Goal: Task Accomplishment & Management: Use online tool/utility

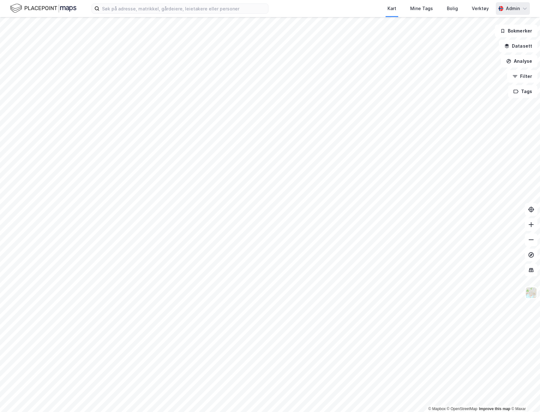
click at [523, 11] on icon at bounding box center [524, 8] width 5 height 5
click at [482, 12] on div "Verktøy" at bounding box center [479, 9] width 17 height 8
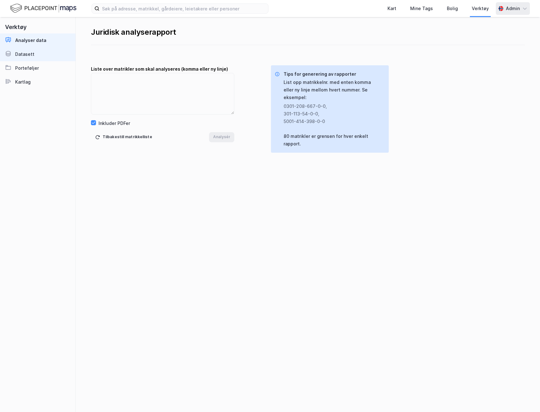
click at [59, 53] on link "Datasett" at bounding box center [37, 54] width 75 height 14
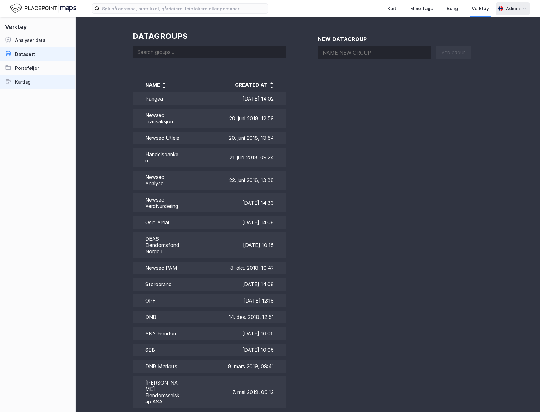
click at [47, 81] on link "Kartlag" at bounding box center [37, 82] width 75 height 14
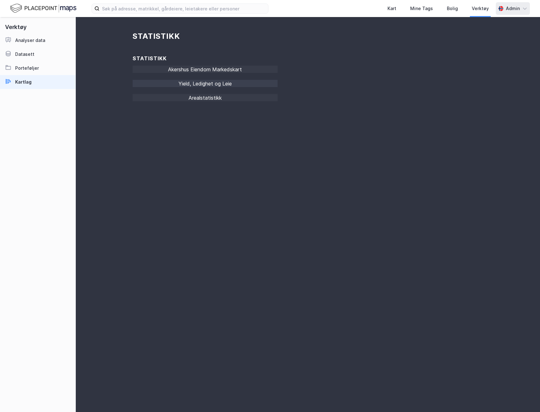
click at [226, 83] on div "Yield, Ledighet og Leie" at bounding box center [205, 85] width 145 height 11
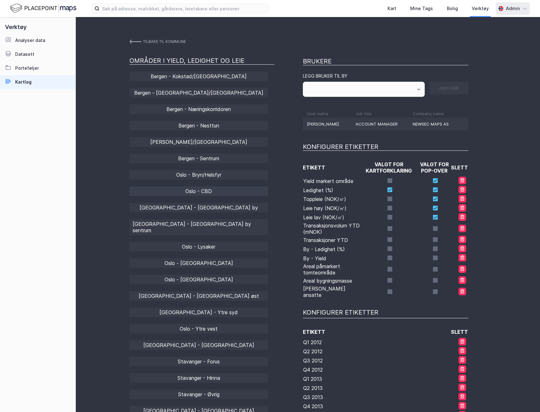
click at [231, 188] on div "Oslo - CBD" at bounding box center [198, 190] width 139 height 9
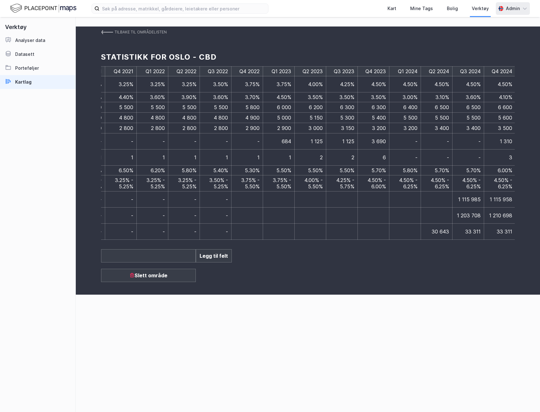
scroll to position [0, 1361]
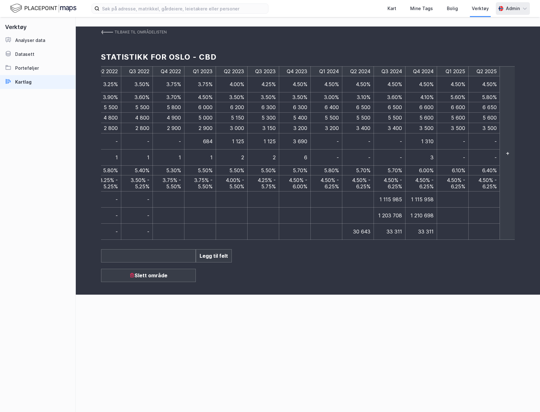
click at [507, 131] on div "+" at bounding box center [507, 153] width 16 height 174
click at [503, 73] on td at bounding box center [516, 72] width 32 height 10
click at [479, 70] on td at bounding box center [484, 72] width 32 height 10
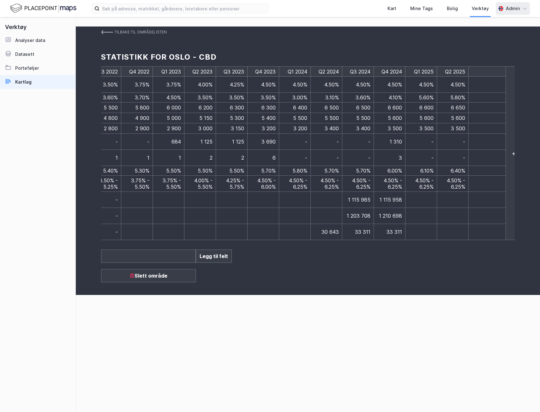
click at [479, 70] on input at bounding box center [486, 71] width 31 height 7
type input "Q3 2025"
click at [468, 53] on div "Statistikk for Oslo - CBD" at bounding box center [307, 56] width 413 height 19
click at [488, 91] on td at bounding box center [484, 84] width 32 height 16
click at [485, 87] on td at bounding box center [484, 84] width 32 height 16
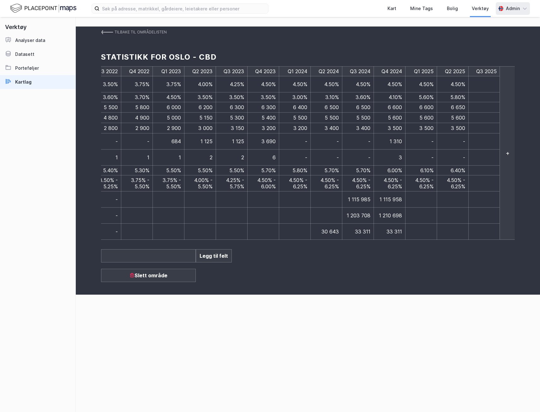
click at [485, 84] on td at bounding box center [484, 84] width 32 height 16
click at [477, 84] on td at bounding box center [484, 84] width 32 height 16
click at [477, 84] on input at bounding box center [486, 84] width 31 height 7
type input "4.50%"
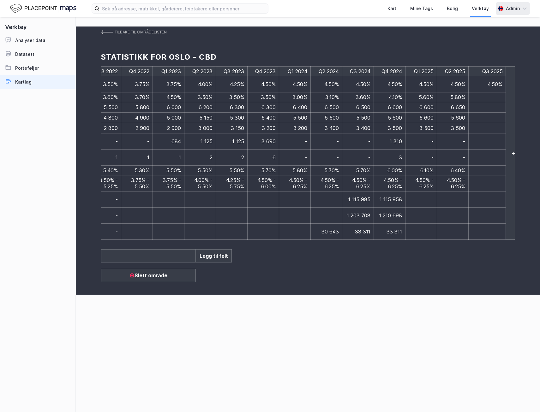
click at [491, 99] on td at bounding box center [487, 97] width 38 height 10
click at [480, 100] on td at bounding box center [484, 97] width 32 height 10
click at [481, 98] on td at bounding box center [484, 97] width 32 height 10
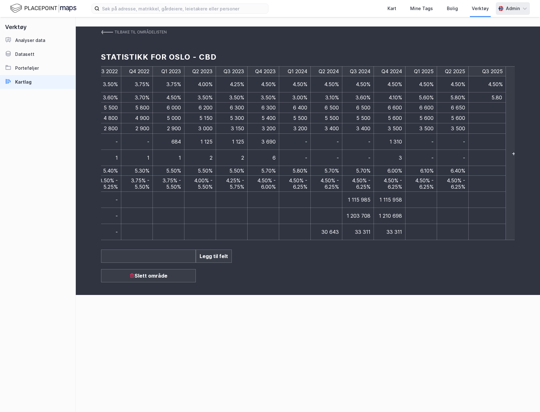
type input "5.80%"
click at [492, 105] on td at bounding box center [487, 108] width 38 height 10
click at [488, 108] on td at bounding box center [484, 107] width 32 height 10
click at [492, 107] on input at bounding box center [486, 107] width 31 height 7
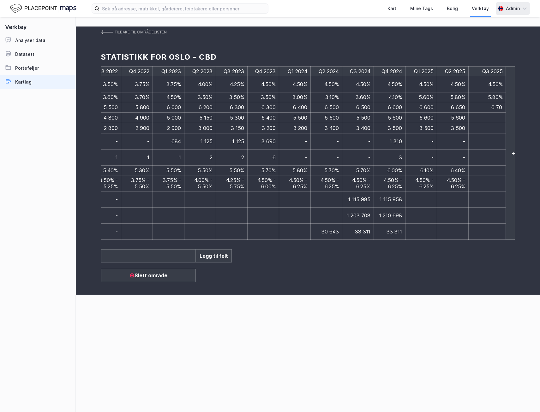
type input "6 700"
click at [494, 119] on td at bounding box center [487, 118] width 38 height 10
click at [494, 119] on td at bounding box center [484, 118] width 32 height 10
click at [480, 117] on input at bounding box center [486, 118] width 31 height 7
type input "5 700"
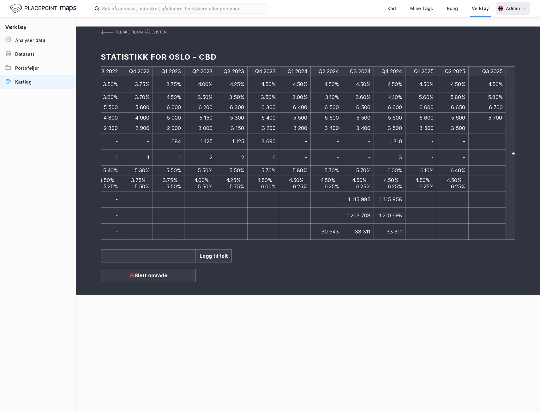
click at [487, 126] on td at bounding box center [487, 128] width 38 height 10
click at [481, 128] on td at bounding box center [484, 128] width 32 height 10
type input "3 500"
click at [486, 140] on td at bounding box center [487, 141] width 38 height 16
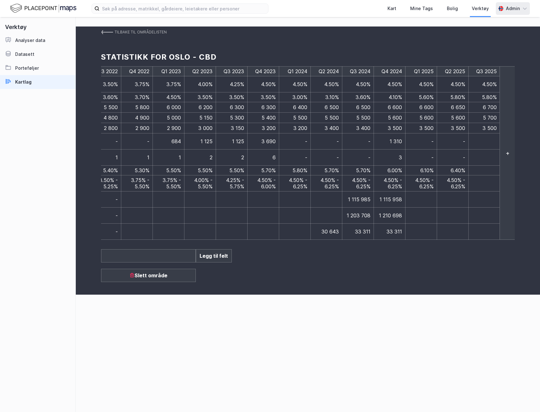
click at [486, 140] on td at bounding box center [484, 141] width 32 height 16
click at [481, 139] on input at bounding box center [486, 141] width 31 height 7
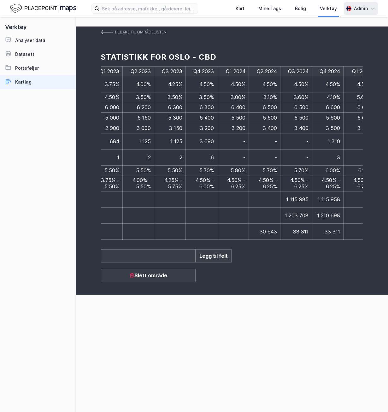
scroll to position [0, 1544]
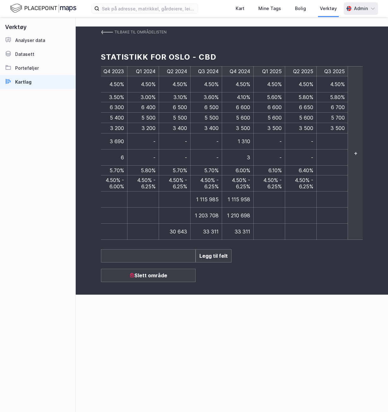
click at [331, 139] on td at bounding box center [333, 141] width 32 height 16
click at [340, 141] on td at bounding box center [333, 141] width 32 height 16
type input "-"
click at [328, 150] on td at bounding box center [333, 158] width 32 height 16
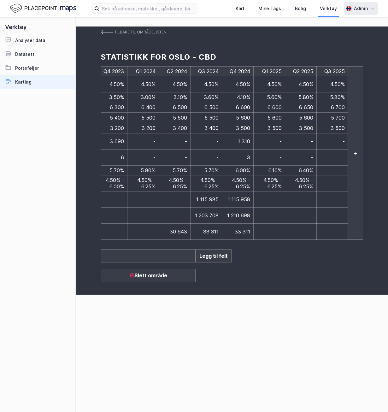
click at [328, 151] on td at bounding box center [333, 158] width 32 height 16
type input "-"
click at [345, 166] on td at bounding box center [333, 171] width 32 height 10
click at [343, 166] on td at bounding box center [333, 171] width 32 height 10
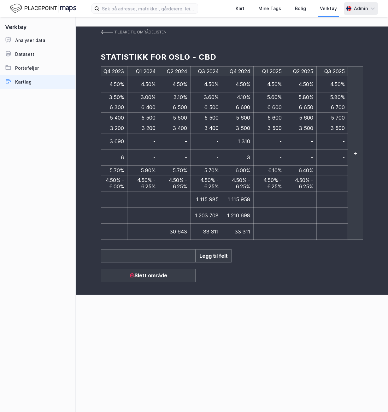
click at [339, 166] on td at bounding box center [333, 171] width 32 height 10
click at [335, 166] on td at bounding box center [333, 171] width 32 height 10
click at [344, 167] on input at bounding box center [335, 170] width 31 height 7
click at [339, 167] on input at bounding box center [335, 170] width 31 height 7
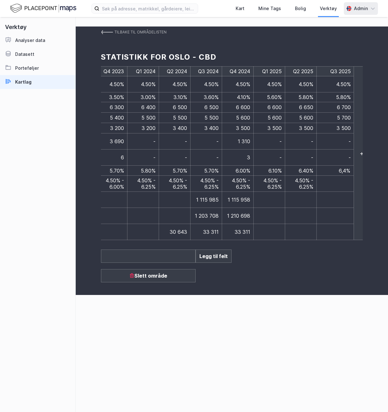
click at [346, 167] on input "6,4%" at bounding box center [335, 170] width 31 height 7
type input "6.40%"
click at [338, 177] on td at bounding box center [336, 184] width 38 height 16
click at [339, 175] on td at bounding box center [333, 183] width 32 height 16
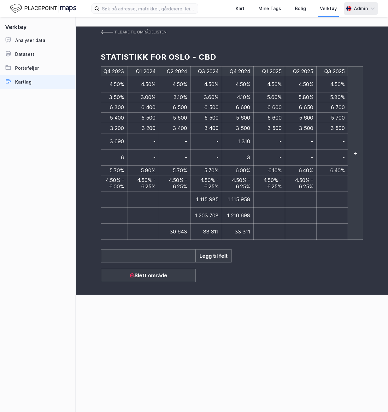
click at [339, 175] on td at bounding box center [333, 183] width 32 height 16
click at [332, 180] on input at bounding box center [335, 183] width 31 height 7
type input "4.50% - 6.25%"
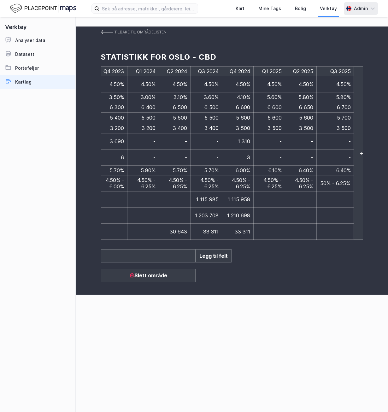
click at [320, 180] on input "4.50% - 6.25%" at bounding box center [335, 183] width 31 height 7
click at [333, 180] on input "4.50% - 6.25%" at bounding box center [335, 183] width 31 height 7
click at [324, 192] on td at bounding box center [333, 200] width 32 height 16
click at [330, 193] on td at bounding box center [333, 200] width 32 height 16
click at [334, 192] on td at bounding box center [333, 200] width 32 height 16
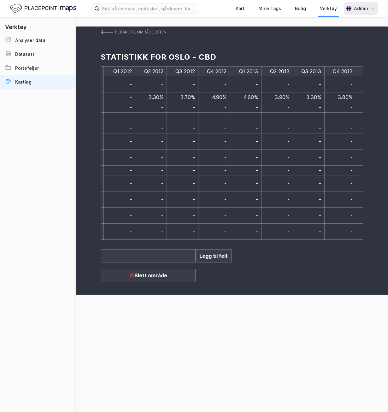
scroll to position [0, 1544]
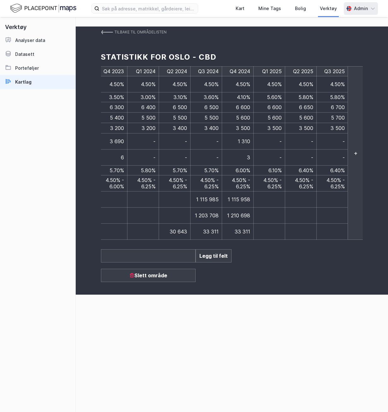
click at [331, 192] on td at bounding box center [333, 200] width 32 height 16
click at [331, 196] on input at bounding box center [335, 199] width 31 height 7
click at [109, 31] on img at bounding box center [107, 32] width 12 height 5
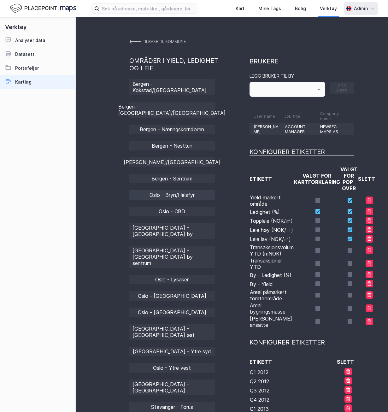
click at [198, 191] on div "Oslo - Bryn/Helsfyr" at bounding box center [172, 194] width 86 height 9
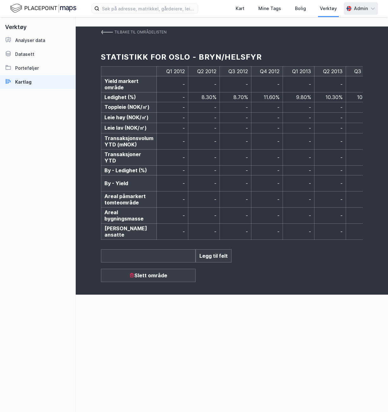
scroll to position [0, 1544]
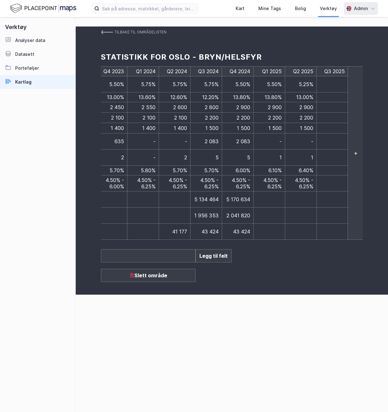
click at [334, 80] on td at bounding box center [333, 84] width 32 height 16
click at [332, 83] on td at bounding box center [333, 84] width 32 height 16
click at [339, 86] on input at bounding box center [335, 84] width 31 height 7
type input "5.25%"
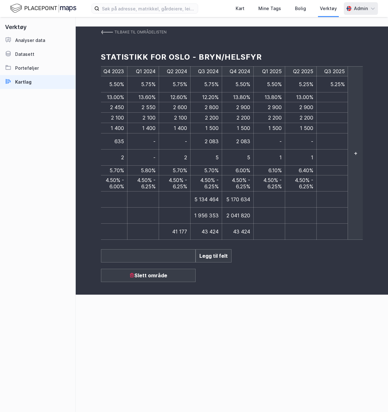
click at [340, 98] on td at bounding box center [333, 97] width 32 height 10
click at [340, 99] on input at bounding box center [335, 97] width 31 height 7
type input "9.8%"
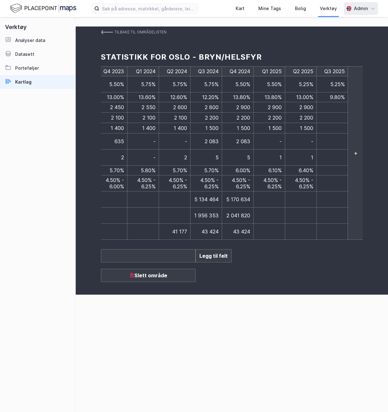
click at [335, 104] on td at bounding box center [333, 107] width 32 height 10
click at [336, 109] on td at bounding box center [333, 107] width 32 height 10
click at [337, 107] on td at bounding box center [333, 107] width 32 height 10
click at [324, 107] on input at bounding box center [335, 107] width 31 height 7
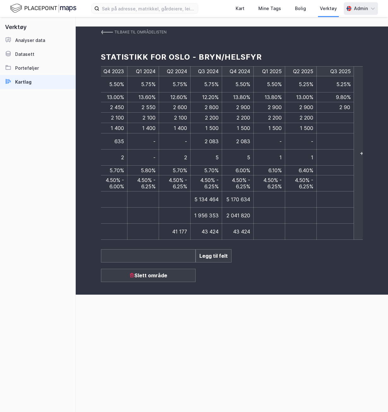
type input "2 900"
click at [340, 117] on td at bounding box center [333, 118] width 32 height 10
click at [338, 117] on td at bounding box center [333, 118] width 32 height 10
type input "2 200"
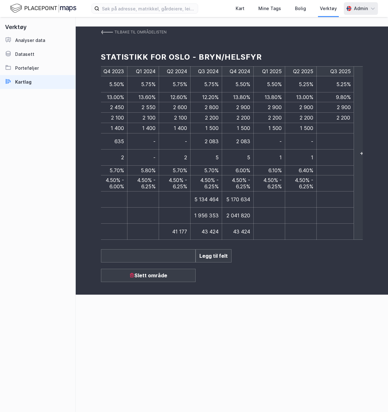
click at [339, 125] on td at bounding box center [336, 128] width 38 height 10
click at [339, 125] on td at bounding box center [333, 128] width 32 height 10
click at [339, 125] on input at bounding box center [335, 128] width 31 height 7
type input "1 500"
click at [338, 138] on td at bounding box center [336, 141] width 38 height 16
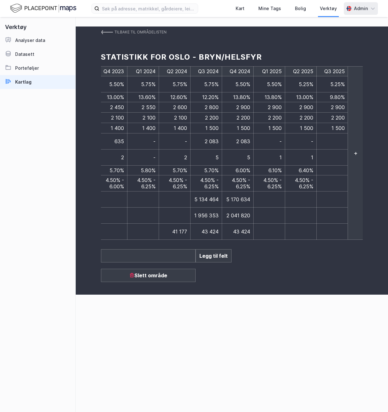
click at [337, 136] on td at bounding box center [333, 141] width 32 height 16
click at [336, 139] on td at bounding box center [333, 141] width 32 height 16
type input "-"
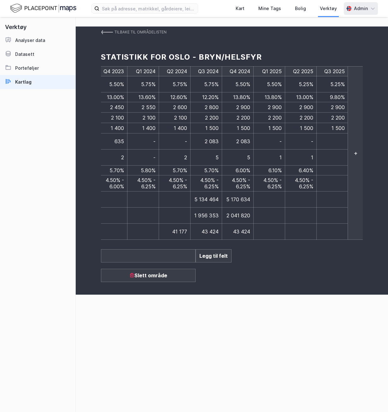
click at [333, 153] on td at bounding box center [333, 158] width 32 height 16
type input "1"
click at [333, 166] on td at bounding box center [333, 171] width 32 height 10
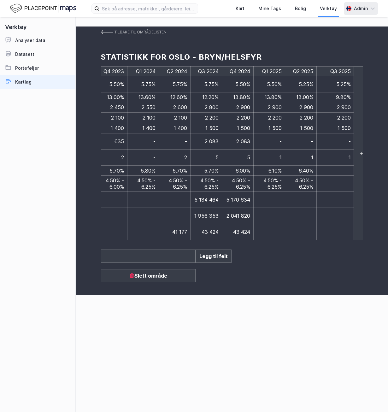
click at [321, 167] on input at bounding box center [335, 170] width 31 height 7
type input "6.40%"
click at [335, 175] on td at bounding box center [333, 183] width 32 height 16
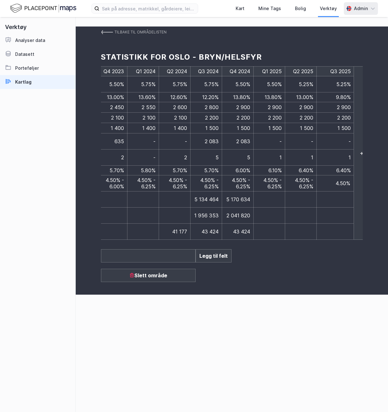
type input "4.50% -"
click at [343, 180] on span "4.50" at bounding box center [339, 183] width 10 height 6
click at [342, 180] on span "4.50" at bounding box center [339, 183] width 10 height 6
type input "4.50% -"
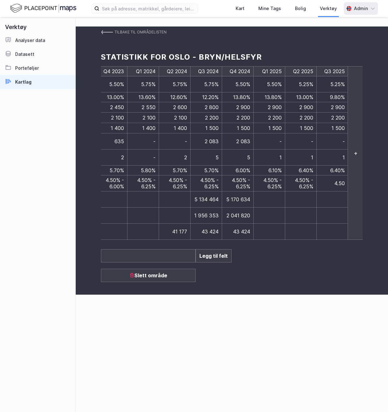
click at [342, 180] on span "4.50" at bounding box center [339, 183] width 10 height 6
type input "4.50% -"
drag, startPoint x: 331, startPoint y: 175, endPoint x: 356, endPoint y: 175, distance: 24.9
click at [356, 175] on div "Q1 2012 Q2 2012 Q3 2012 Q4 2012 Q1 2013 Q2 2013 Q3 2013 Q4 2013 Q1 2014 Q2 2014…" at bounding box center [232, 153] width 262 height 174
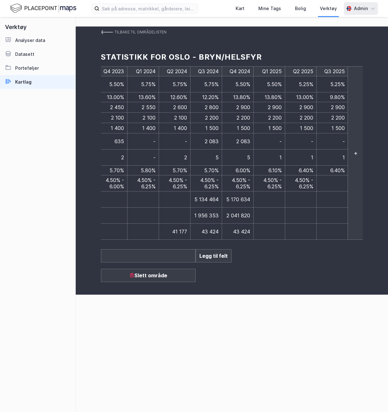
click at [313, 178] on td "4.50% - 6.25%" at bounding box center [301, 183] width 32 height 16
drag, startPoint x: 295, startPoint y: 172, endPoint x: 316, endPoint y: 179, distance: 22.1
click at [316, 179] on td "4.50% - 6.25%" at bounding box center [301, 183] width 32 height 16
copy span "4.50% - 6.25%"
click at [334, 175] on td at bounding box center [333, 183] width 32 height 16
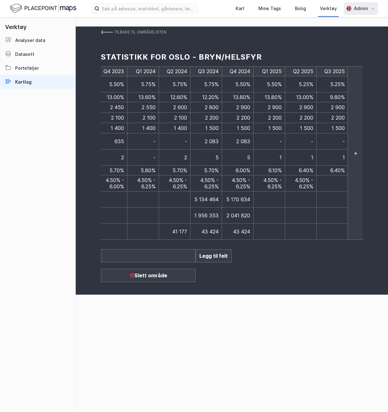
click at [334, 175] on td at bounding box center [333, 183] width 32 height 16
type input "4.50% - 6.25%"
click at [320, 180] on input "4.50% - 6.25%" at bounding box center [335, 183] width 31 height 7
click at [321, 180] on input "4.50% - 6.25%" at bounding box center [335, 183] width 31 height 7
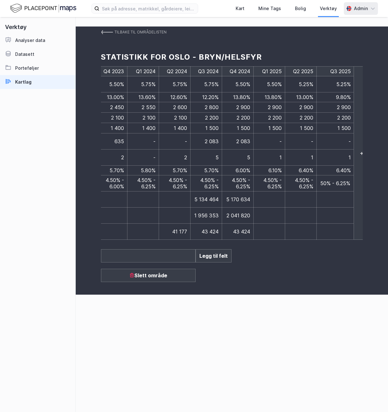
click at [321, 180] on input "4.50% - 6.25%" at bounding box center [335, 183] width 31 height 7
click at [320, 180] on input "4.50% - 6.25%" at bounding box center [335, 183] width 31 height 7
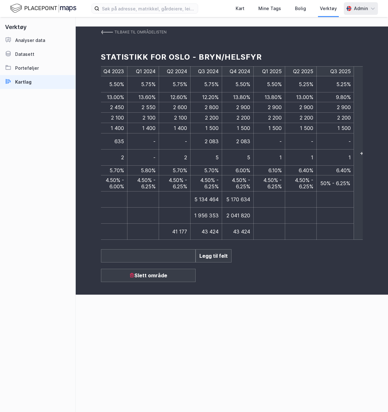
click at [335, 180] on input "4.50% - 6.25%" at bounding box center [335, 183] width 31 height 7
click at [111, 31] on img at bounding box center [107, 32] width 12 height 5
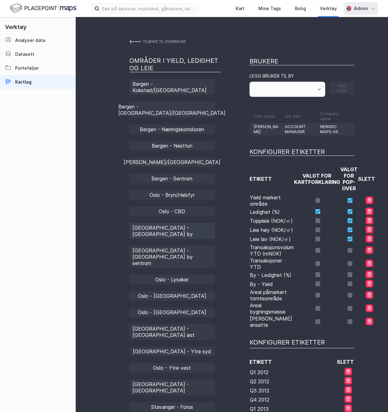
click at [188, 223] on div "[GEOGRAPHIC_DATA] - [GEOGRAPHIC_DATA] by" at bounding box center [172, 231] width 86 height 16
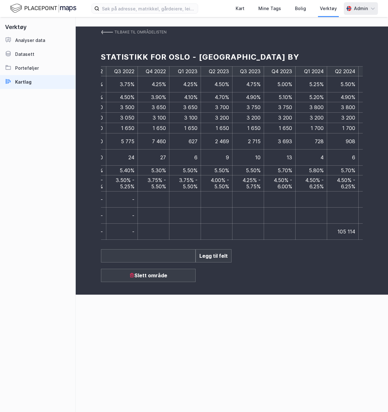
scroll to position [0, 1544]
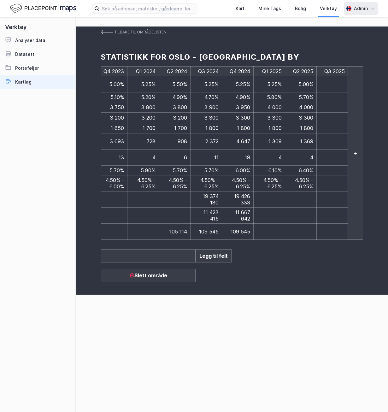
click at [330, 85] on td at bounding box center [333, 84] width 32 height 16
click at [330, 85] on input at bounding box center [335, 84] width 31 height 7
click at [333, 87] on input at bounding box center [335, 84] width 31 height 7
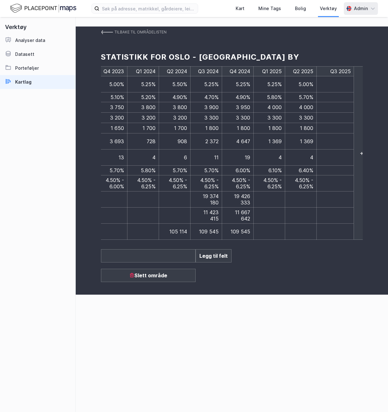
click at [333, 87] on input at bounding box center [335, 84] width 31 height 7
type input "5.00%"
click at [335, 96] on td at bounding box center [333, 97] width 32 height 10
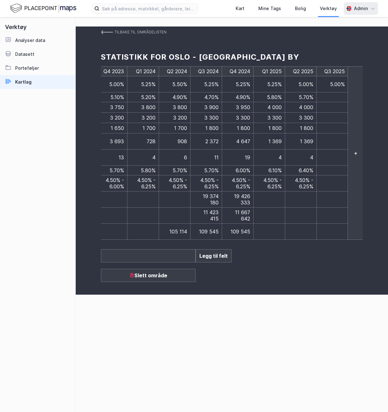
click at [306, 96] on span "5.70%" at bounding box center [306, 97] width 15 height 6
click at [322, 96] on td at bounding box center [333, 97] width 32 height 10
type input "6.50%"
click at [305, 97] on span "5.70%" at bounding box center [306, 97] width 15 height 6
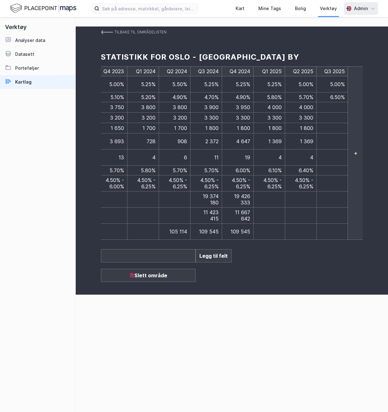
click at [307, 97] on span "5.70%" at bounding box center [306, 97] width 15 height 6
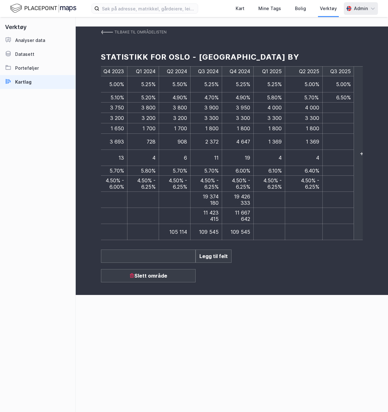
click at [310, 98] on input "5.70%" at bounding box center [303, 97] width 31 height 7
type input "5.90%"
click at [328, 108] on td at bounding box center [339, 108] width 32 height 10
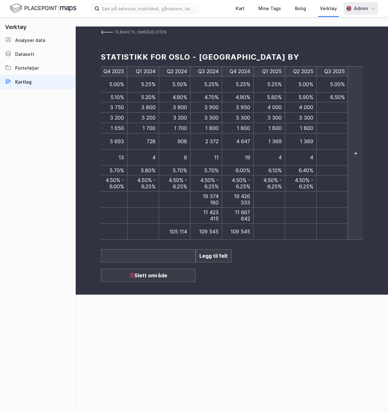
click at [328, 108] on td at bounding box center [333, 107] width 32 height 10
click at [347, 109] on input at bounding box center [335, 107] width 31 height 7
type input "4 100"
click at [340, 116] on td at bounding box center [336, 118] width 38 height 10
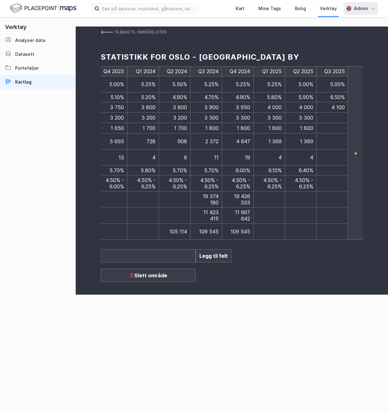
click at [340, 116] on td at bounding box center [333, 118] width 32 height 10
type input "3 300"
click at [335, 127] on td at bounding box center [333, 128] width 32 height 10
type input "1 800"
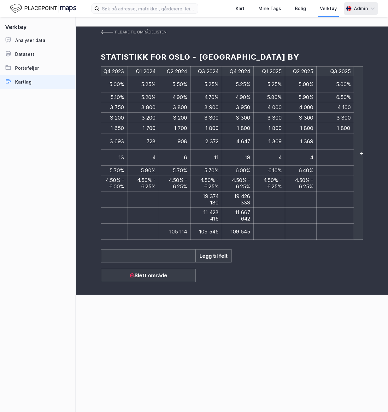
click at [330, 136] on td at bounding box center [336, 141] width 38 height 16
click at [330, 136] on td at bounding box center [333, 141] width 32 height 16
click at [281, 140] on span "1 369" at bounding box center [275, 141] width 13 height 6
click at [282, 138] on td "1 369" at bounding box center [270, 141] width 32 height 16
click at [280, 140] on span "1 369" at bounding box center [275, 141] width 13 height 6
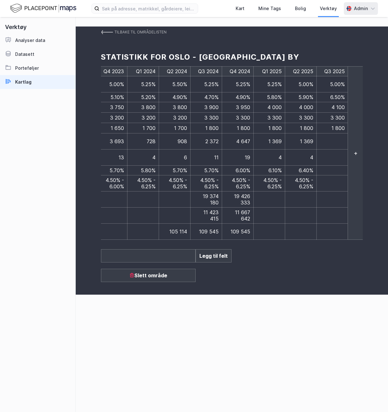
click at [281, 140] on span "1 369" at bounding box center [275, 141] width 13 height 6
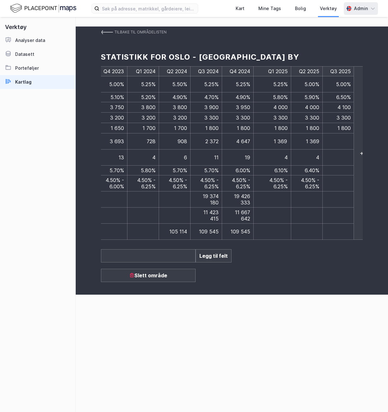
click at [281, 140] on input "1 369" at bounding box center [272, 141] width 31 height 7
click at [286, 139] on input "1 369" at bounding box center [272, 141] width 31 height 7
type input "1 090"
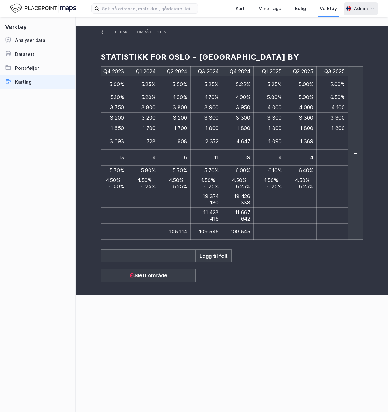
click at [281, 154] on span "4" at bounding box center [280, 157] width 3 height 6
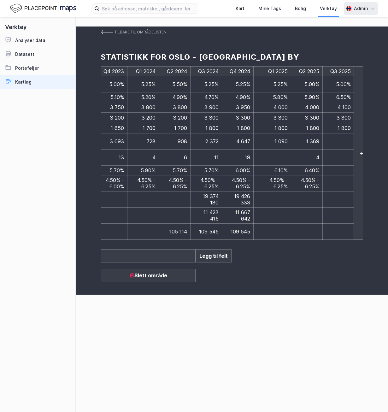
type input "3"
click at [314, 139] on td "1 369" at bounding box center [307, 141] width 32 height 16
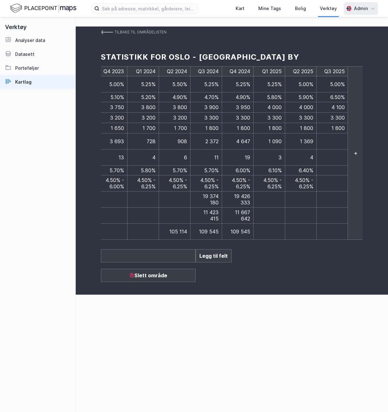
click at [314, 139] on td "1 369" at bounding box center [301, 141] width 32 height 16
click at [314, 139] on input "1 369" at bounding box center [303, 141] width 31 height 7
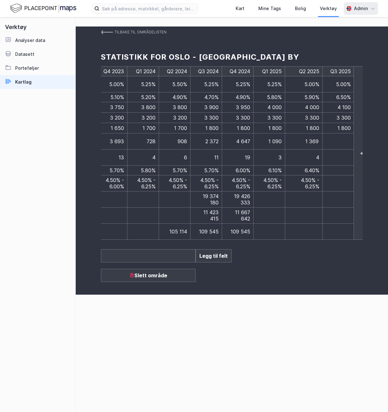
click at [314, 139] on input "1 369" at bounding box center [303, 141] width 31 height 7
type input "4 846"
click at [313, 152] on td "4" at bounding box center [301, 158] width 32 height 16
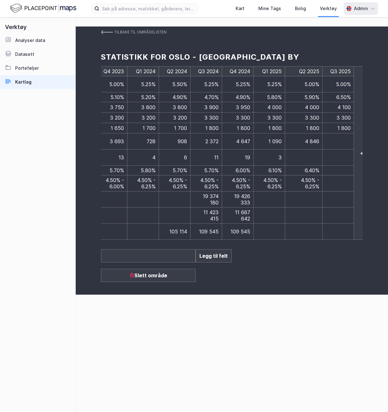
type input "6"
click at [346, 140] on td at bounding box center [339, 141] width 32 height 16
click at [340, 140] on td at bounding box center [333, 141] width 32 height 16
type input "4 846"
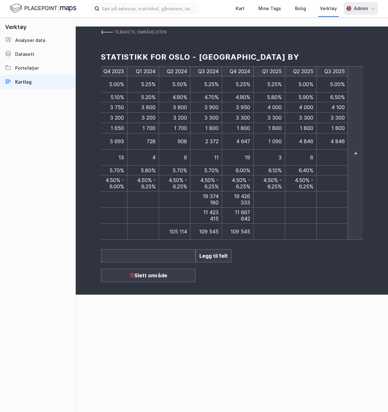
click at [333, 152] on td at bounding box center [333, 158] width 32 height 16
type input "6"
click at [341, 166] on td at bounding box center [336, 171] width 38 height 10
click at [341, 166] on td at bounding box center [333, 171] width 32 height 10
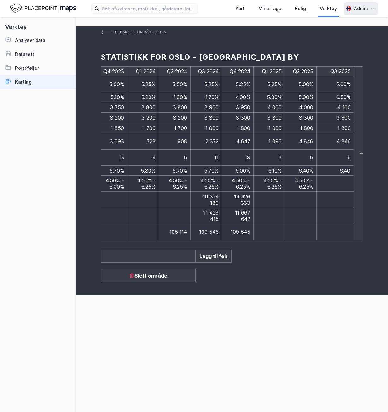
type input "6.40%"
click at [339, 177] on td at bounding box center [336, 184] width 38 height 16
click at [313, 179] on td "4.50% - 6.25%" at bounding box center [301, 183] width 32 height 16
click at [313, 178] on td "4.50% - 6.25%" at bounding box center [301, 183] width 32 height 16
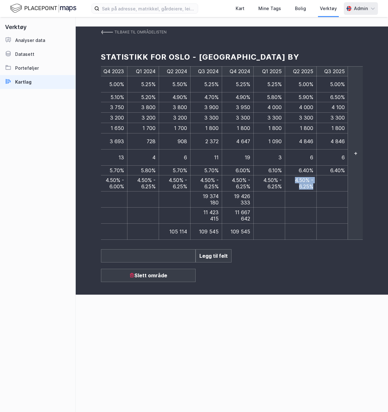
drag, startPoint x: 311, startPoint y: 178, endPoint x: 285, endPoint y: 172, distance: 26.2
click at [285, 175] on td "4.50% - 6.25%" at bounding box center [301, 183] width 32 height 16
copy span "4.50% - 6.25%"
click at [341, 175] on td at bounding box center [333, 183] width 32 height 16
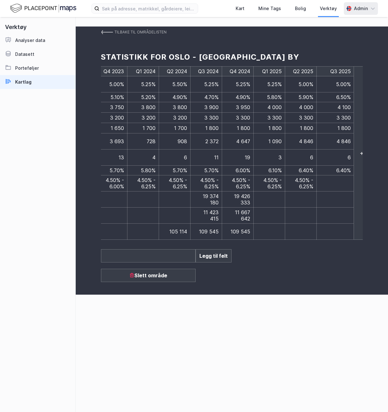
type input "4.50% - 6.25%"
click at [334, 180] on input "4.50% - 6.25%" at bounding box center [335, 183] width 31 height 7
click at [107, 34] on img at bounding box center [107, 32] width 12 height 5
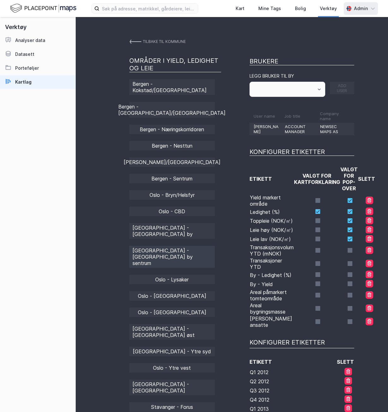
click at [198, 246] on div "[GEOGRAPHIC_DATA] - [GEOGRAPHIC_DATA] by sentrum" at bounding box center [172, 257] width 86 height 22
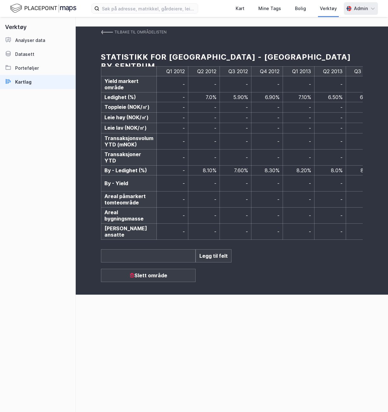
scroll to position [0, 1544]
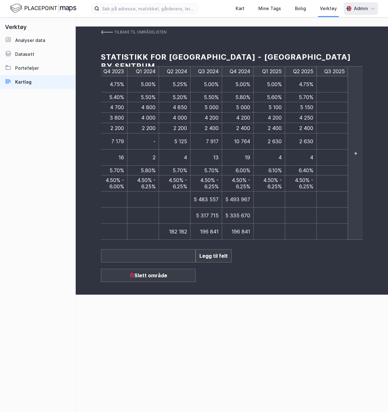
click at [335, 82] on td at bounding box center [333, 84] width 32 height 16
type input "4.75%"
click at [325, 96] on td at bounding box center [336, 97] width 38 height 10
click at [326, 96] on td at bounding box center [333, 97] width 32 height 10
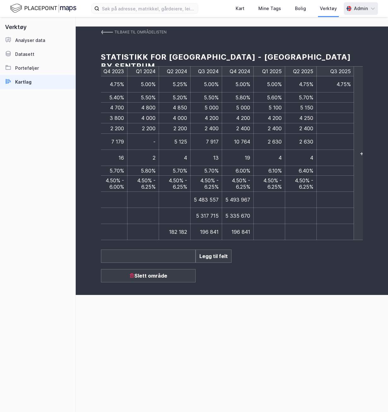
click at [328, 98] on input at bounding box center [335, 97] width 31 height 7
type input "6.00%"
click at [340, 104] on td at bounding box center [336, 108] width 38 height 10
click at [340, 104] on td at bounding box center [333, 107] width 32 height 10
click at [334, 107] on input at bounding box center [335, 107] width 31 height 7
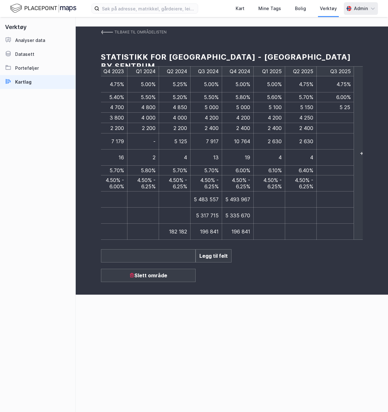
type input "5 250"
click at [347, 113] on div "Q1 2012 Q2 2012 Q3 2012 Q4 2012 Q1 2013 Q2 2013 Q3 2013 Q4 2013 Q1 2014 Q2 2014…" at bounding box center [232, 153] width 262 height 174
click at [338, 115] on td at bounding box center [333, 118] width 32 height 10
type input "4 300"
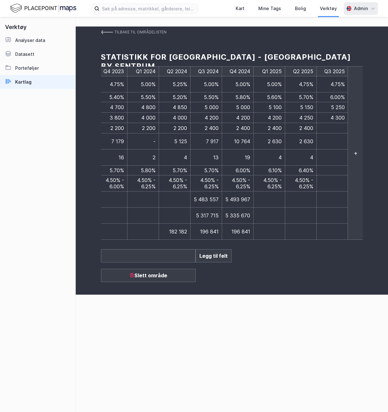
click at [346, 125] on td at bounding box center [333, 128] width 32 height 10
click at [341, 126] on td at bounding box center [333, 128] width 32 height 10
type input "2 400"
click at [334, 139] on td at bounding box center [336, 141] width 38 height 16
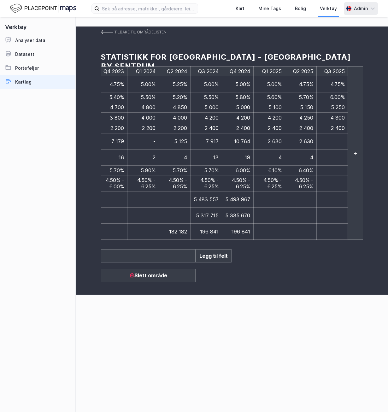
click at [334, 139] on td at bounding box center [333, 141] width 32 height 16
click at [276, 140] on span "2 630" at bounding box center [275, 141] width 14 height 6
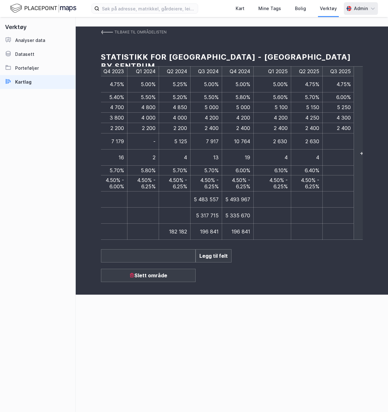
click at [276, 140] on input "2 630" at bounding box center [272, 141] width 31 height 7
click at [286, 139] on input "2 630" at bounding box center [272, 141] width 31 height 7
type input "2"
type input "1 252"
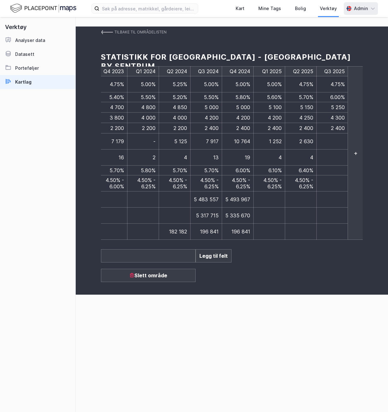
click at [280, 152] on td "4" at bounding box center [270, 158] width 32 height 16
click at [280, 154] on span "4" at bounding box center [280, 157] width 3 height 6
click at [281, 154] on span "4" at bounding box center [280, 157] width 3 height 6
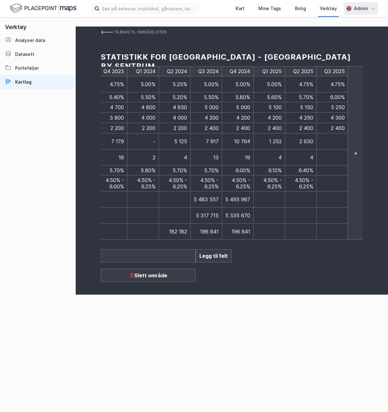
click at [282, 152] on td "4" at bounding box center [270, 158] width 32 height 16
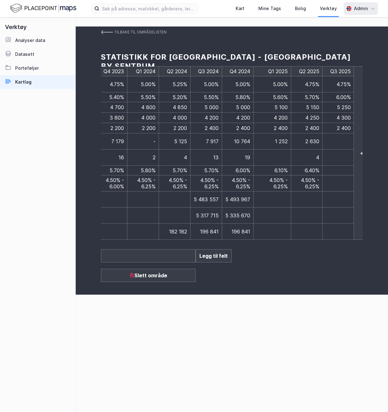
type input "3"
click at [312, 141] on span "2 630" at bounding box center [312, 141] width 14 height 6
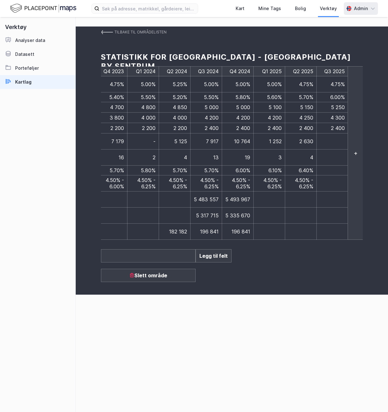
click at [312, 141] on span "2 630" at bounding box center [306, 141] width 14 height 6
click at [312, 141] on input "2 630" at bounding box center [303, 141] width 31 height 7
click at [308, 138] on span "2 630" at bounding box center [306, 141] width 14 height 6
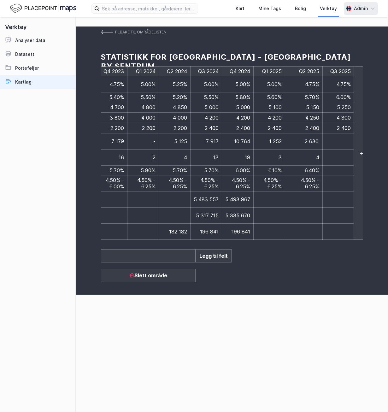
click at [308, 138] on input "2 630" at bounding box center [303, 141] width 31 height 7
type input "5 938"
click at [311, 154] on span "4" at bounding box center [311, 157] width 3 height 6
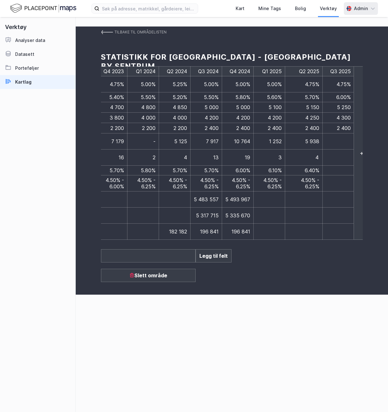
click at [311, 154] on input "4" at bounding box center [303, 157] width 31 height 7
type input "9"
click at [346, 140] on td at bounding box center [339, 141] width 32 height 16
drag, startPoint x: 299, startPoint y: 139, endPoint x: 318, endPoint y: 139, distance: 19.6
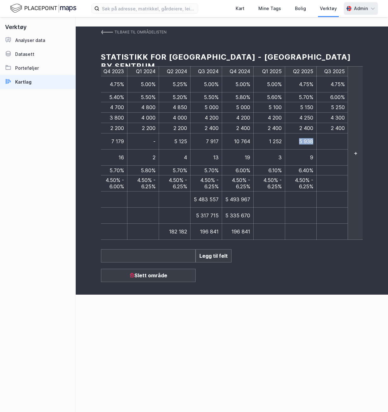
copy span "5 938"
click at [327, 138] on td at bounding box center [333, 141] width 32 height 16
type input "5 938"
click at [308, 153] on td "9" at bounding box center [301, 158] width 32 height 16
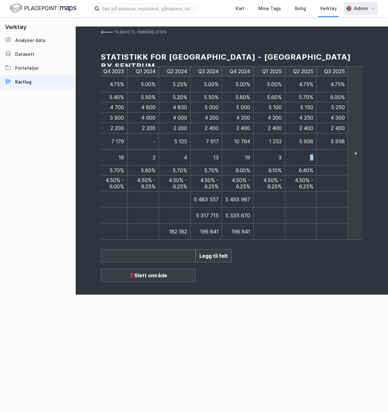
click at [308, 153] on td "9" at bounding box center [301, 158] width 32 height 16
click at [311, 154] on input "9" at bounding box center [303, 157] width 31 height 7
click at [345, 152] on td at bounding box center [339, 158] width 32 height 16
click at [345, 152] on td at bounding box center [333, 158] width 32 height 16
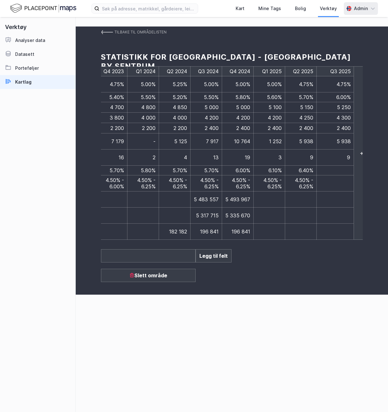
type input "9"
click at [281, 140] on td "1 252" at bounding box center [270, 141] width 32 height 16
click at [281, 140] on span "1 252" at bounding box center [275, 141] width 13 height 6
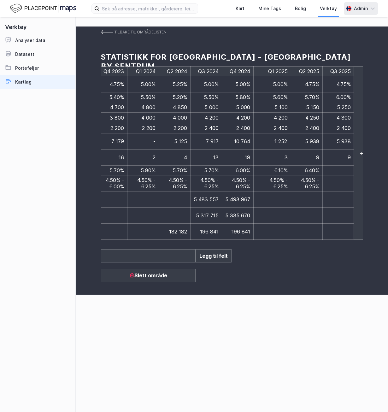
click at [315, 145] on td "5 938" at bounding box center [307, 141] width 32 height 16
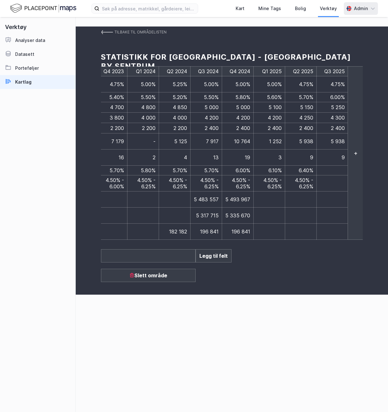
click at [333, 166] on td at bounding box center [333, 171] width 32 height 10
type input "6,40%"
click at [286, 176] on td "4.50% - 6.25%" at bounding box center [301, 183] width 32 height 16
drag, startPoint x: 295, startPoint y: 172, endPoint x: 312, endPoint y: 180, distance: 19.4
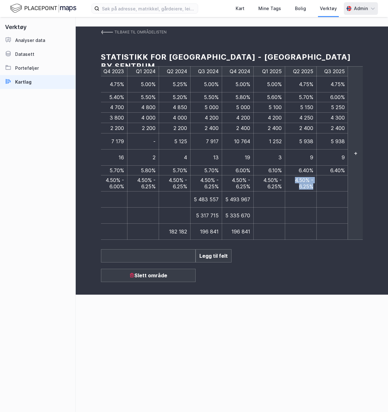
click at [312, 180] on span "4.50% - 6.25%" at bounding box center [304, 183] width 18 height 13
copy span "4.50% - 6.25%"
click at [334, 177] on td at bounding box center [333, 183] width 32 height 16
type input "4.50% - 6.25%"
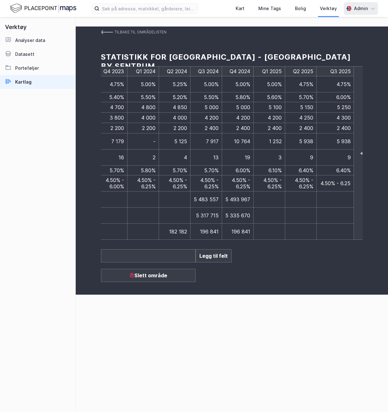
scroll to position [0, 5]
click at [335, 180] on input "4.50% - 6.25%" at bounding box center [335, 183] width 31 height 7
click at [106, 34] on img at bounding box center [107, 32] width 12 height 5
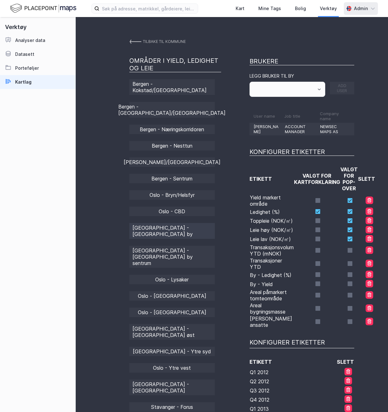
click at [185, 223] on div "[GEOGRAPHIC_DATA] - [GEOGRAPHIC_DATA] by" at bounding box center [172, 231] width 86 height 16
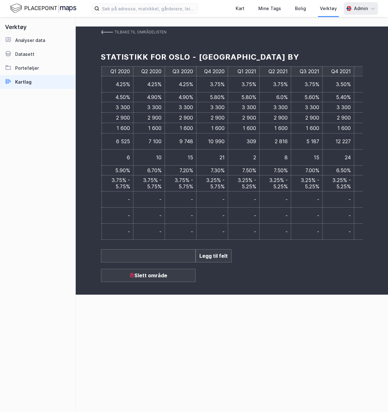
scroll to position [0, 1544]
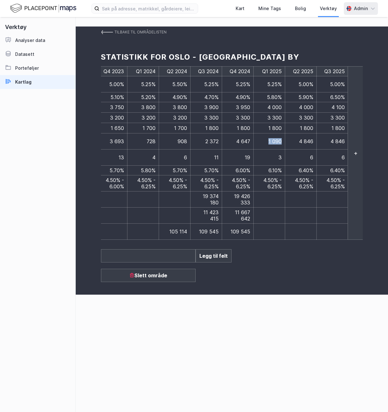
drag, startPoint x: 281, startPoint y: 140, endPoint x: 264, endPoint y: 141, distance: 16.4
click at [264, 141] on td "1 090" at bounding box center [270, 141] width 32 height 16
drag, startPoint x: 264, startPoint y: 141, endPoint x: 279, endPoint y: 151, distance: 17.9
click at [279, 154] on span "3" at bounding box center [280, 157] width 3 height 6
click at [280, 154] on span "3" at bounding box center [280, 157] width 3 height 6
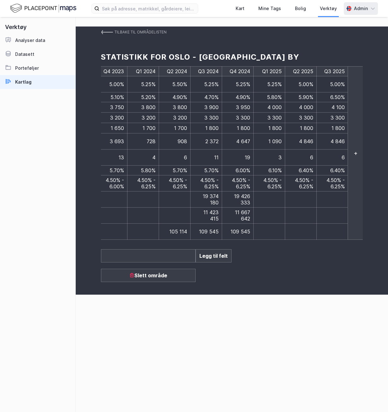
click at [280, 154] on span "3" at bounding box center [280, 157] width 3 height 6
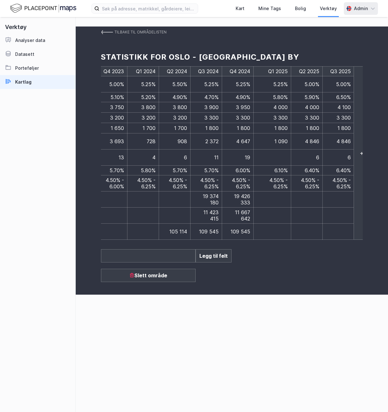
type input "-"
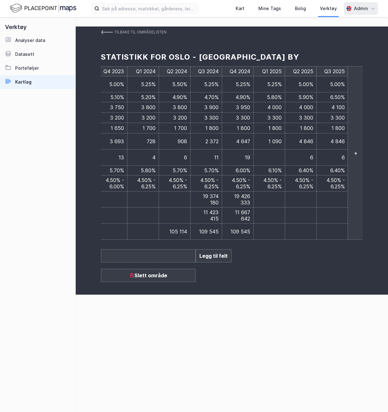
click at [281, 139] on span "1 090" at bounding box center [275, 141] width 13 height 6
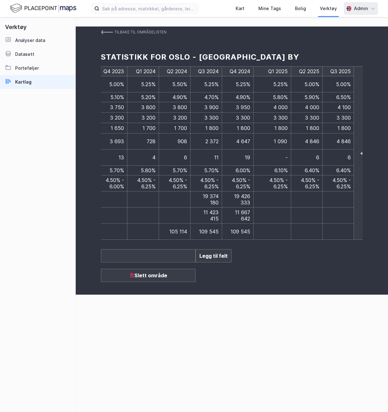
click at [281, 139] on input "1 090" at bounding box center [272, 141] width 31 height 7
type input "-"
click at [308, 145] on td "4 846" at bounding box center [307, 141] width 32 height 16
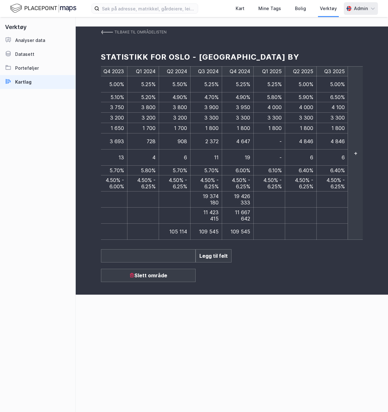
click at [332, 145] on td "4 846" at bounding box center [333, 141] width 32 height 16
click at [237, 342] on div "Tilbake til områdelisten Statistikk for [GEOGRAPHIC_DATA] - [GEOGRAPHIC_DATA] b…" at bounding box center [232, 214] width 312 height 395
click at [335, 192] on td at bounding box center [333, 200] width 32 height 16
click at [108, 34] on img at bounding box center [107, 32] width 12 height 5
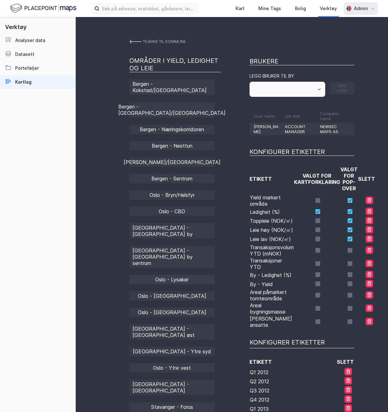
click at [194, 275] on div "Oslo - Lysaker" at bounding box center [172, 279] width 86 height 9
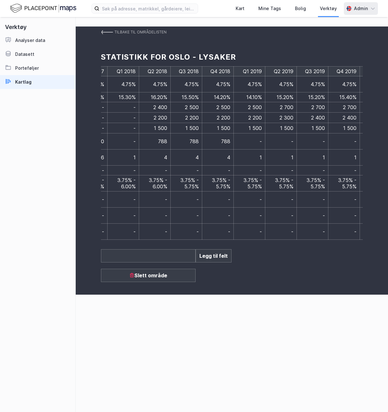
scroll to position [0, 1544]
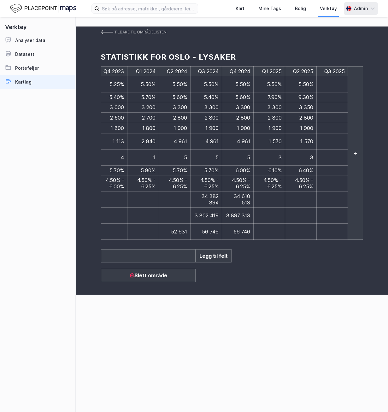
click at [335, 85] on td at bounding box center [333, 84] width 32 height 16
type input "5.50%"
click at [331, 98] on td at bounding box center [336, 97] width 38 height 10
click at [331, 98] on td at bounding box center [333, 97] width 32 height 10
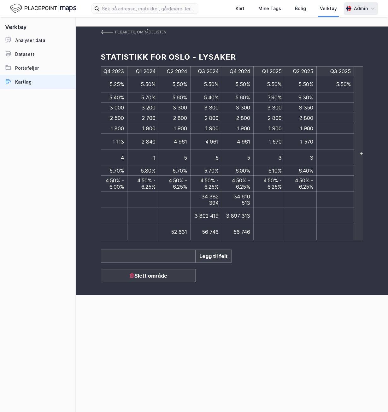
click at [334, 98] on input at bounding box center [335, 97] width 31 height 7
type input "11.20%"
click at [337, 106] on td at bounding box center [336, 108] width 38 height 10
click at [337, 106] on td at bounding box center [333, 107] width 32 height 10
click at [343, 108] on input at bounding box center [335, 107] width 31 height 7
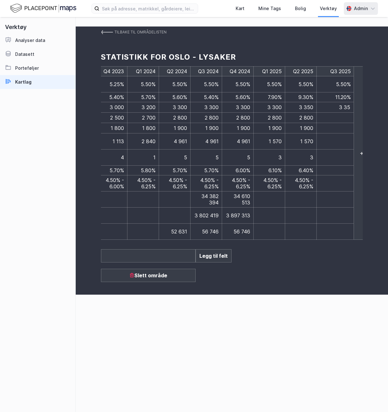
type input "3 350"
click at [334, 116] on td at bounding box center [336, 118] width 38 height 10
click at [334, 116] on td at bounding box center [333, 118] width 32 height 10
type input "2 800"
click at [337, 123] on td at bounding box center [336, 128] width 38 height 10
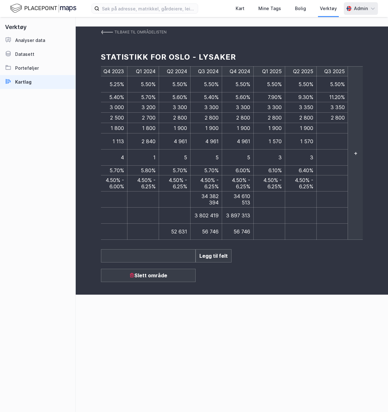
click at [337, 123] on td at bounding box center [333, 128] width 32 height 10
type input "1 900"
click at [331, 141] on td at bounding box center [336, 141] width 38 height 16
click at [331, 141] on td at bounding box center [333, 141] width 32 height 16
click at [270, 343] on div "Tilbake til områdelisten Statistikk for [GEOGRAPHIC_DATA] - Lysaker Q1 2012 Q2 …" at bounding box center [232, 214] width 312 height 395
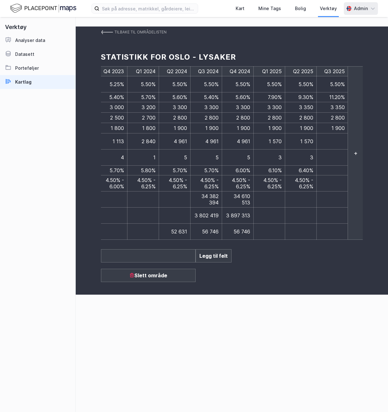
click at [330, 137] on td at bounding box center [333, 141] width 32 height 16
type input "1 570"
click at [335, 155] on td at bounding box center [336, 158] width 38 height 16
click at [335, 155] on td at bounding box center [333, 158] width 32 height 16
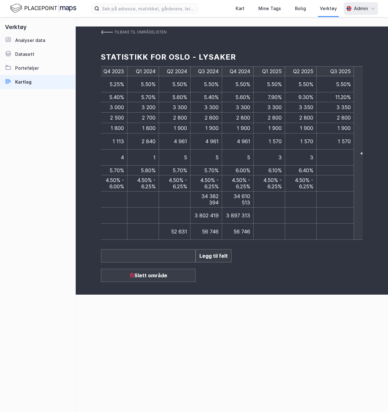
type input "3"
click at [104, 31] on img at bounding box center [107, 32] width 12 height 5
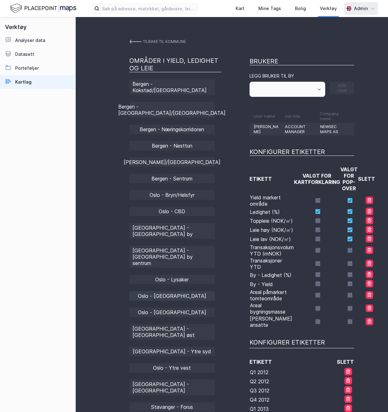
click at [194, 291] on div "Oslo - [GEOGRAPHIC_DATA]" at bounding box center [172, 295] width 86 height 9
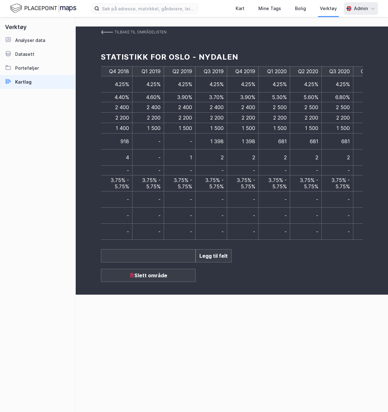
scroll to position [0, 1544]
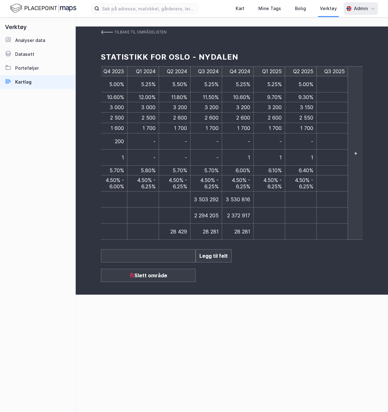
click at [340, 84] on td at bounding box center [333, 84] width 32 height 16
click at [340, 84] on input at bounding box center [335, 84] width 31 height 7
type input "5.00%"
click at [343, 98] on td at bounding box center [336, 97] width 38 height 10
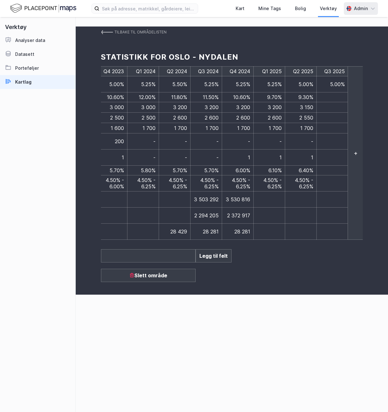
click at [343, 98] on td at bounding box center [333, 97] width 32 height 10
click at [345, 100] on input at bounding box center [335, 97] width 31 height 7
type input "4.80%"
click at [345, 105] on td at bounding box center [333, 107] width 32 height 10
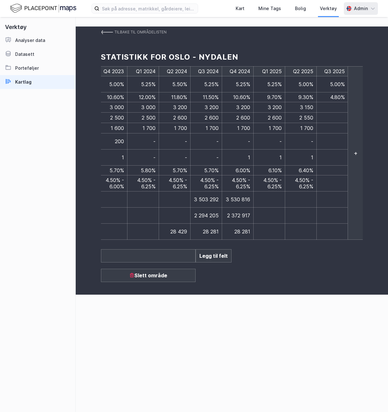
click at [345, 106] on td at bounding box center [333, 107] width 32 height 10
click at [342, 108] on input at bounding box center [335, 107] width 31 height 7
type input "3 150"
click at [337, 114] on td at bounding box center [333, 118] width 32 height 10
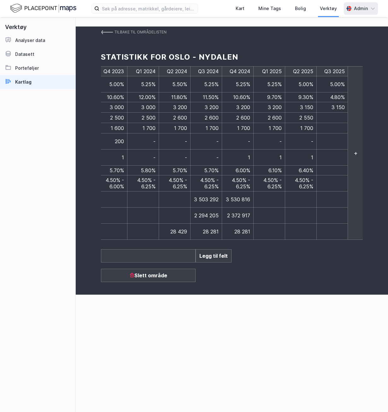
click at [337, 114] on td at bounding box center [333, 118] width 32 height 10
type input "2 550"
click at [330, 127] on td at bounding box center [336, 128] width 38 height 10
click at [330, 127] on td at bounding box center [333, 128] width 32 height 10
type input "1 700"
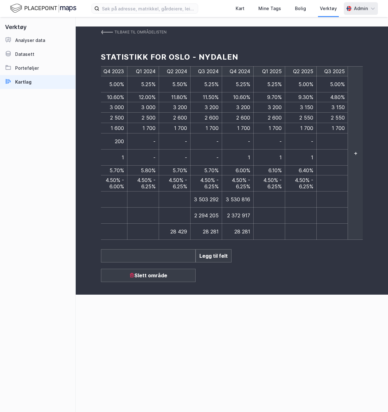
click at [335, 142] on td at bounding box center [333, 141] width 32 height 16
click at [259, 279] on div "Tilbake til områdelisten Statistikk for [GEOGRAPHIC_DATA] - Nydalen Q1 2012 Q2 …" at bounding box center [232, 161] width 312 height 268
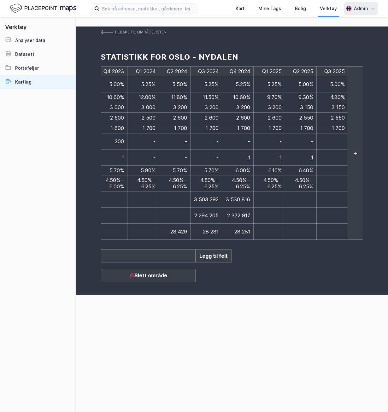
click at [245, 307] on div "Tilbake til områdelisten Statistikk for [GEOGRAPHIC_DATA] - Nydalen Q1 2012 Q2 …" at bounding box center [232, 214] width 312 height 395
click at [313, 150] on td "1" at bounding box center [301, 158] width 32 height 16
click at [312, 154] on span "1" at bounding box center [312, 157] width 2 height 6
click at [315, 152] on td "1" at bounding box center [301, 158] width 32 height 16
click at [311, 154] on span "1" at bounding box center [312, 157] width 2 height 6
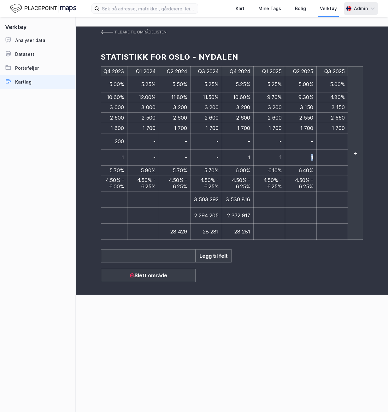
click at [311, 154] on span "1" at bounding box center [312, 157] width 2 height 6
type input "3"
click at [344, 135] on td at bounding box center [333, 141] width 32 height 16
type input "-"
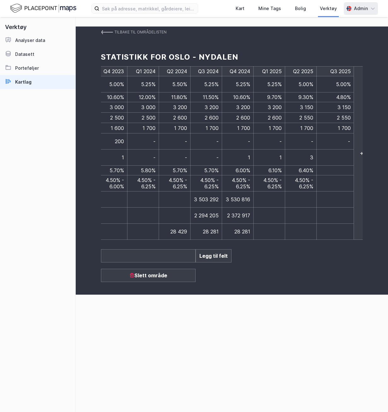
click at [234, 336] on div "Tilbake til områdelisten Statistikk for [GEOGRAPHIC_DATA] - Nydalen Q1 2012 Q2 …" at bounding box center [232, 214] width 312 height 395
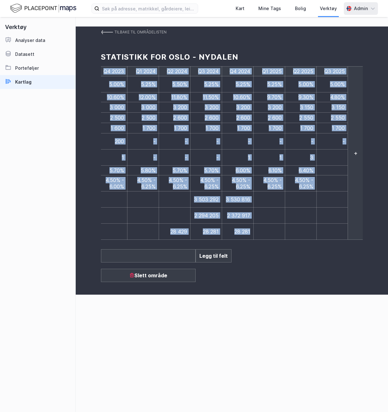
drag, startPoint x: 330, startPoint y: 225, endPoint x: 205, endPoint y: 227, distance: 125.3
click at [205, 227] on div "Q1 2012 Q2 2012 Q3 2012 Q4 2012 Q1 2013 Q2 2013 Q3 2013 Q4 2013 Q1 2014 Q2 2014…" at bounding box center [232, 153] width 262 height 174
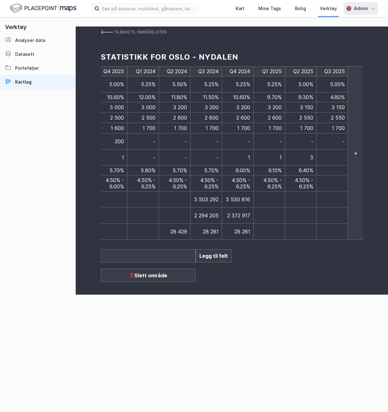
click at [334, 151] on td at bounding box center [333, 158] width 32 height 16
type input "3"
click at [337, 166] on td at bounding box center [333, 171] width 32 height 10
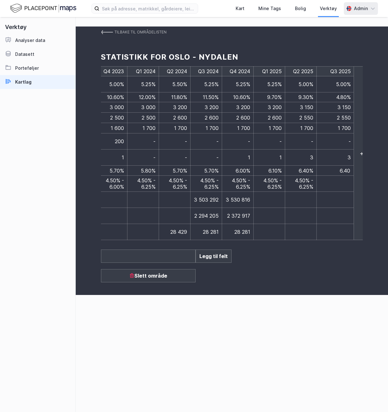
type input "6.405"
click at [314, 180] on td "4.50% - 6.25%" at bounding box center [301, 184] width 32 height 16
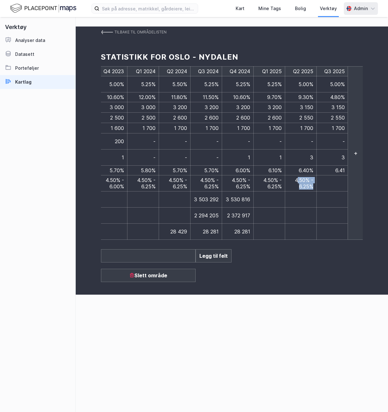
drag, startPoint x: 312, startPoint y: 176, endPoint x: 297, endPoint y: 174, distance: 15.3
click at [297, 177] on span "4.50% - 6.25%" at bounding box center [304, 183] width 18 height 13
drag, startPoint x: 294, startPoint y: 172, endPoint x: 315, endPoint y: 183, distance: 23.6
click at [315, 183] on td "4.50% - 6.25%" at bounding box center [301, 183] width 32 height 16
copy span "4.50% - 6.25%"
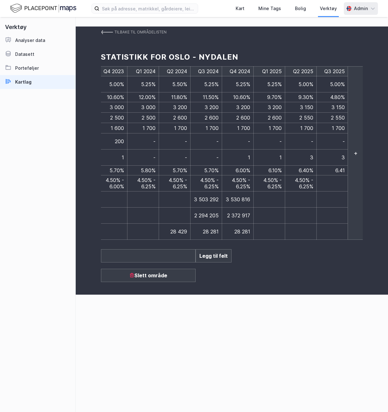
click at [320, 175] on td at bounding box center [333, 183] width 32 height 16
click at [324, 175] on td at bounding box center [333, 183] width 32 height 16
type input "4.50% - 6.25%"
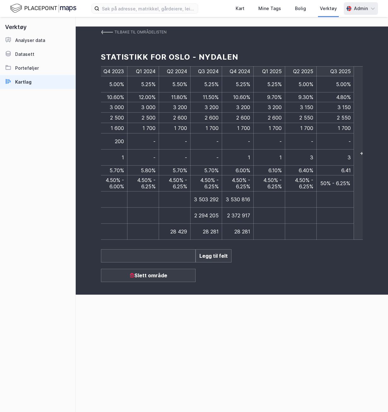
click at [334, 180] on input "4.50% - 6.25%" at bounding box center [335, 183] width 31 height 7
click at [303, 269] on div "Tilbake til områdelisten Statistikk for [GEOGRAPHIC_DATA] - Nydalen Q1 2012 Q2 …" at bounding box center [232, 161] width 312 height 268
click at [261, 341] on div "Tilbake til områdelisten Statistikk for [GEOGRAPHIC_DATA] - Nydalen Q1 2012 Q2 …" at bounding box center [232, 214] width 312 height 395
click at [103, 32] on img at bounding box center [107, 32] width 12 height 5
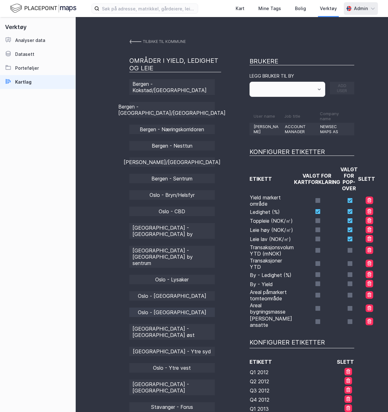
click at [196, 308] on div "Oslo - [GEOGRAPHIC_DATA]" at bounding box center [172, 312] width 86 height 9
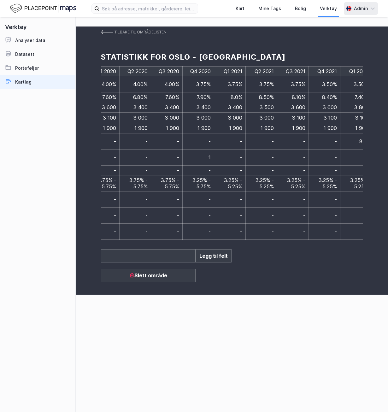
scroll to position [0, 1544]
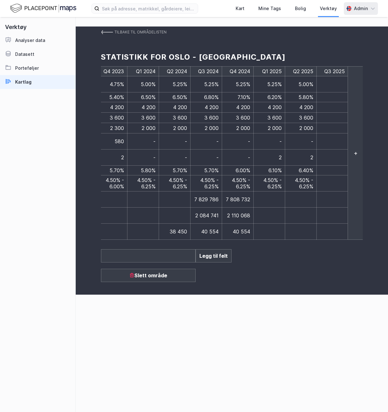
click at [330, 85] on td at bounding box center [333, 84] width 32 height 16
click at [343, 87] on input at bounding box center [335, 84] width 31 height 7
type input "5.00%"
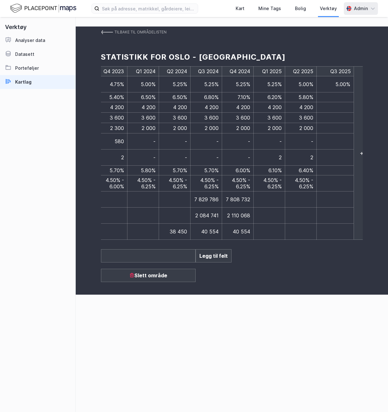
click at [337, 97] on td at bounding box center [336, 97] width 38 height 10
click at [337, 97] on td at bounding box center [333, 97] width 32 height 10
click at [322, 98] on input at bounding box center [335, 97] width 31 height 7
type input "5.40%"
click at [333, 108] on td at bounding box center [333, 107] width 32 height 10
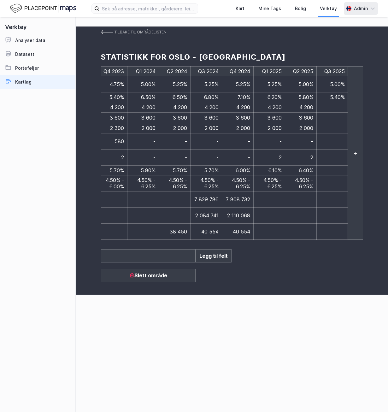
click at [333, 108] on td at bounding box center [333, 107] width 32 height 10
click at [328, 107] on input at bounding box center [335, 107] width 31 height 7
type input "4 200"
click at [342, 121] on td at bounding box center [336, 118] width 38 height 10
click at [342, 119] on td at bounding box center [333, 118] width 32 height 10
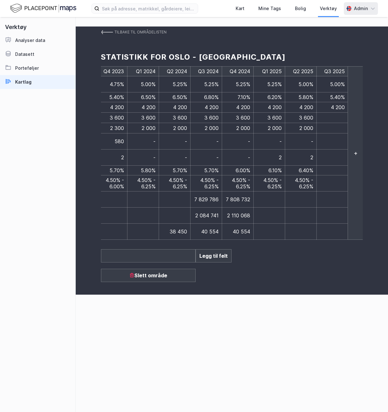
click at [341, 117] on td at bounding box center [333, 118] width 32 height 10
type input "3 600"
click at [338, 127] on td at bounding box center [333, 128] width 32 height 10
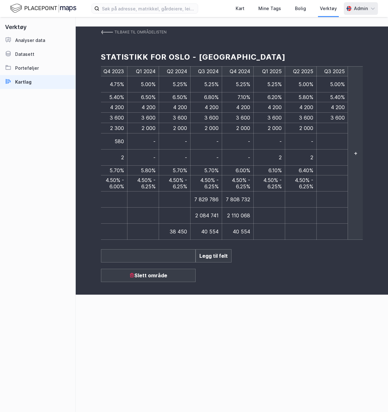
click at [333, 125] on td at bounding box center [333, 128] width 32 height 10
type input "2 500"
click at [258, 208] on td at bounding box center [270, 216] width 32 height 16
click at [328, 150] on td at bounding box center [333, 158] width 32 height 16
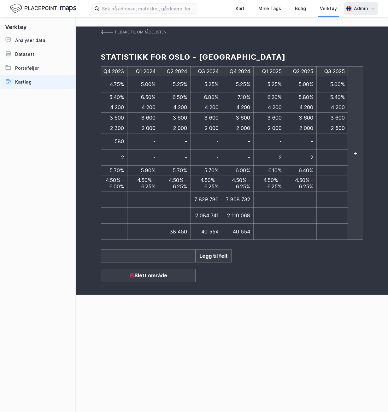
click at [328, 150] on td at bounding box center [333, 158] width 32 height 16
type input "2"
click at [335, 140] on td at bounding box center [336, 141] width 38 height 16
click at [335, 140] on td at bounding box center [333, 141] width 32 height 16
type input "-"
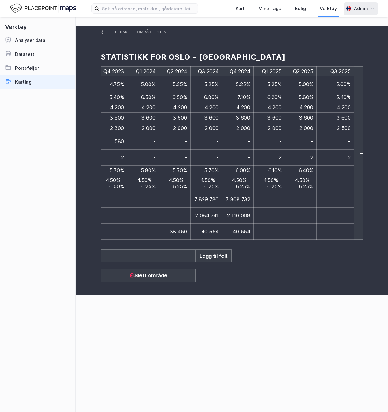
click at [222, 298] on div "Tilbake til områdelisten Statistikk for [GEOGRAPHIC_DATA] - [PERSON_NAME] Q1 20…" at bounding box center [232, 214] width 312 height 395
click at [107, 30] on img at bounding box center [107, 32] width 12 height 5
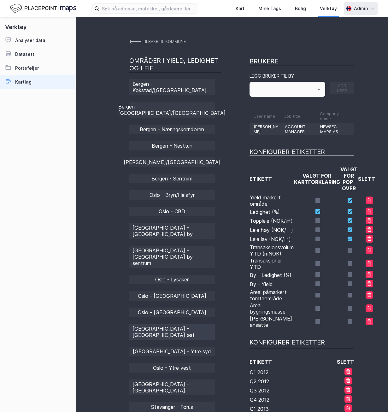
click at [197, 324] on div "[GEOGRAPHIC_DATA] - [GEOGRAPHIC_DATA] øst" at bounding box center [172, 332] width 86 height 16
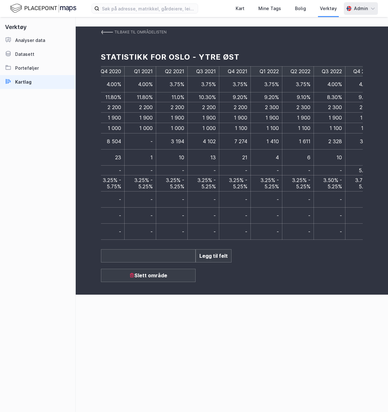
scroll to position [0, 1544]
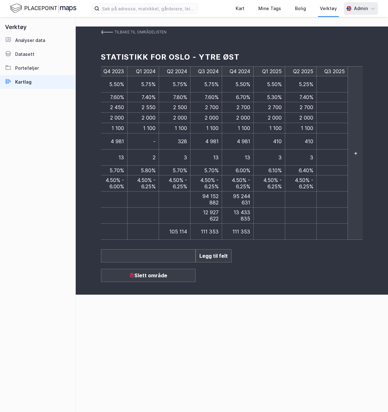
click at [328, 84] on td at bounding box center [333, 84] width 32 height 16
type input "5.25%"
click at [336, 98] on td at bounding box center [336, 97] width 38 height 10
click at [336, 98] on td at bounding box center [333, 97] width 32 height 10
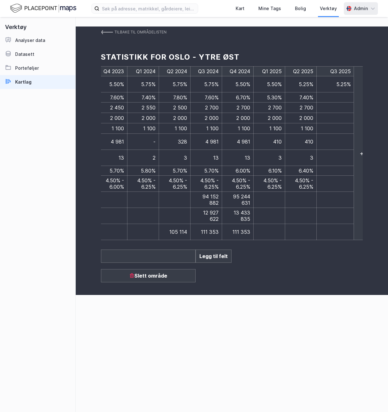
click at [332, 95] on input at bounding box center [335, 97] width 31 height 7
type input "8.10%"
click at [330, 106] on td at bounding box center [336, 108] width 38 height 10
click at [330, 106] on td at bounding box center [333, 107] width 32 height 10
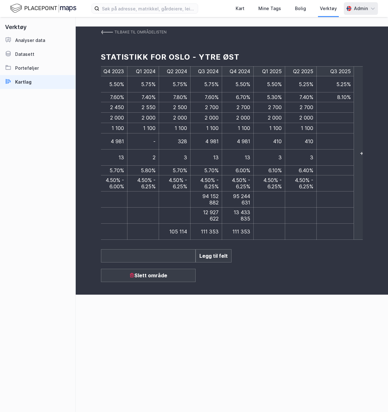
click at [344, 106] on input at bounding box center [335, 107] width 31 height 7
type input "2 700"
click at [349, 114] on div "Q1 2012 Q2 2012 Q3 2012 Q4 2012 Q1 2013 Q2 2013 Q3 2013 Q4 2013 Q1 2014 Q2 2014…" at bounding box center [232, 153] width 262 height 174
click at [349, 114] on div "+" at bounding box center [356, 153] width 16 height 174
drag, startPoint x: 349, startPoint y: 114, endPoint x: 343, endPoint y: 115, distance: 5.7
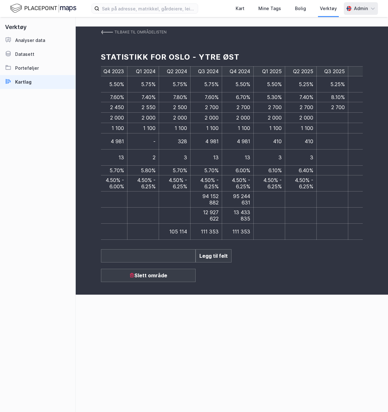
click at [343, 115] on td at bounding box center [333, 118] width 32 height 10
click at [334, 113] on td at bounding box center [333, 118] width 32 height 10
click at [333, 114] on td at bounding box center [333, 118] width 32 height 10
click at [340, 116] on input "2000" at bounding box center [335, 118] width 31 height 7
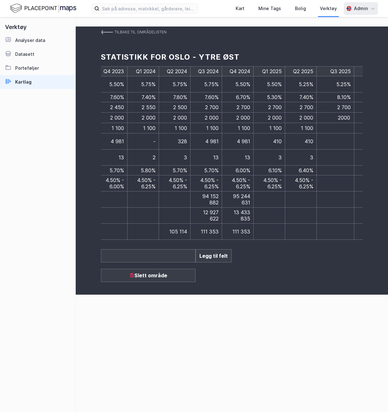
type input "2 000"
click at [335, 127] on td at bounding box center [333, 128] width 32 height 10
type input "1 100"
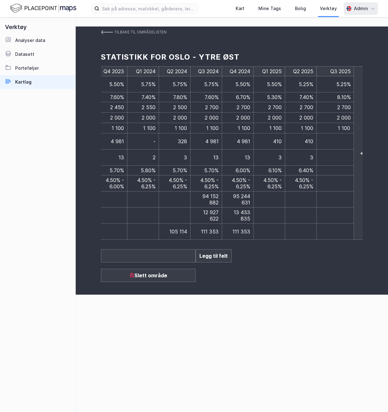
click at [334, 142] on td at bounding box center [336, 141] width 38 height 16
click at [334, 142] on td at bounding box center [333, 141] width 32 height 16
click at [250, 249] on div "Tilbake til områdelisten Statistikk for [GEOGRAPHIC_DATA] - Ytre øst Q1 2012 Q2…" at bounding box center [232, 161] width 312 height 268
click at [329, 151] on td at bounding box center [333, 158] width 32 height 16
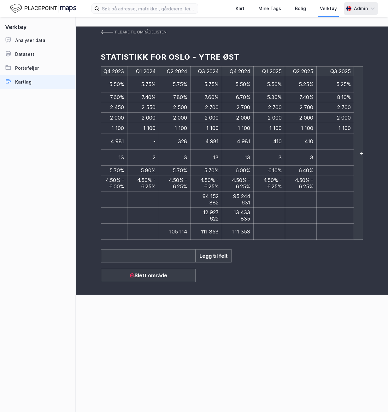
click at [257, 263] on div "Tilbake til områdelisten Statistikk for [GEOGRAPHIC_DATA] - Ytre øst Q1 2012 Q2…" at bounding box center [232, 161] width 312 height 268
click at [338, 139] on td at bounding box center [333, 141] width 32 height 16
type input "410"
click at [335, 155] on td at bounding box center [336, 158] width 38 height 16
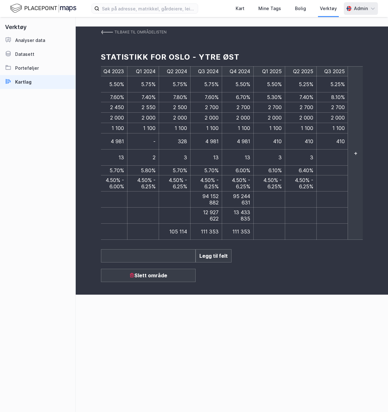
click at [335, 155] on td at bounding box center [333, 158] width 32 height 16
type input "3"
click at [328, 254] on div "Tilbake til områdelisten Statistikk for [GEOGRAPHIC_DATA] - Ytre øst Q1 2012 Q2…" at bounding box center [232, 161] width 312 height 268
click at [335, 166] on td at bounding box center [333, 171] width 32 height 10
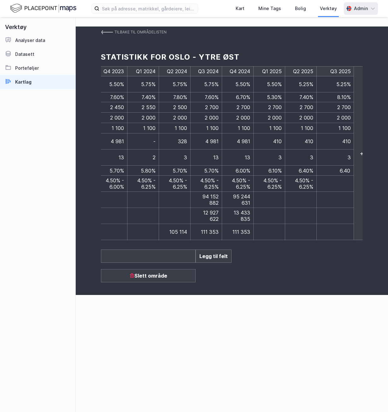
type input "6.40%"
click at [330, 176] on td at bounding box center [336, 184] width 38 height 16
click at [330, 175] on td at bounding box center [333, 183] width 32 height 16
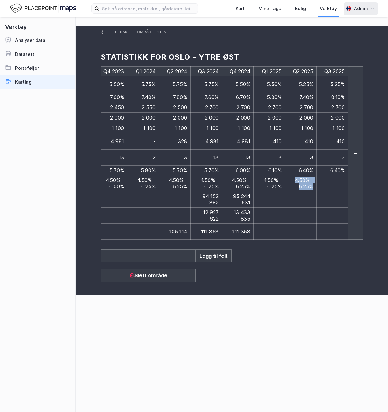
drag, startPoint x: 312, startPoint y: 179, endPoint x: 293, endPoint y: 172, distance: 20.2
click at [293, 175] on td "4.50% - 6.25%" at bounding box center [301, 183] width 32 height 16
drag, startPoint x: 293, startPoint y: 172, endPoint x: 298, endPoint y: 172, distance: 4.7
copy span "4.50% - 6.25%"
click at [332, 175] on td at bounding box center [333, 183] width 32 height 16
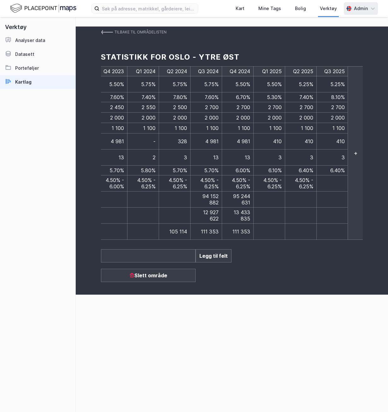
click at [333, 175] on td at bounding box center [333, 183] width 32 height 16
type input "4.50% - 6.25%"
click at [335, 180] on input "4.50% - 6.25%" at bounding box center [335, 183] width 31 height 7
drag, startPoint x: 331, startPoint y: 238, endPoint x: 327, endPoint y: 233, distance: 5.9
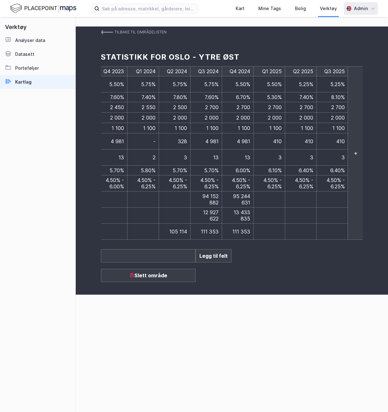
click at [330, 238] on div "Tilbake til områdelisten Statistikk for [GEOGRAPHIC_DATA] - Ytre øst Q1 2012 Q2…" at bounding box center [232, 161] width 312 height 268
click at [111, 32] on img at bounding box center [107, 32] width 12 height 5
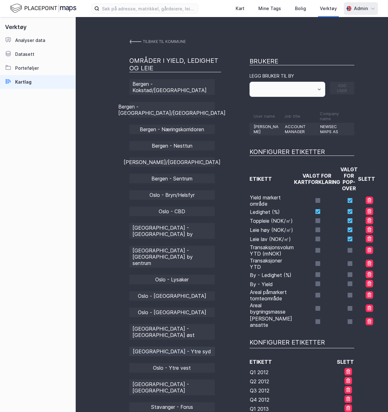
click at [190, 347] on div "[GEOGRAPHIC_DATA] - Ytre syd" at bounding box center [172, 351] width 86 height 9
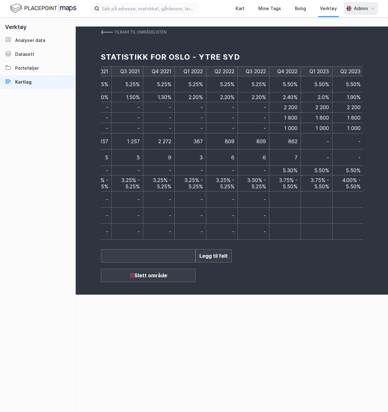
scroll to position [0, 1544]
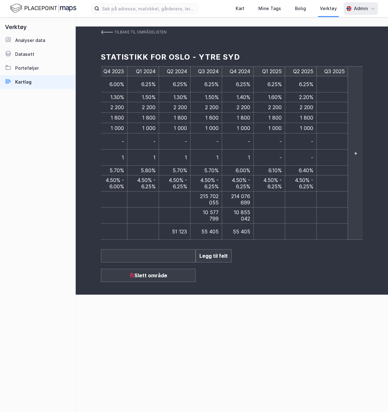
click at [326, 86] on td at bounding box center [333, 84] width 32 height 16
click at [341, 88] on td at bounding box center [336, 84] width 38 height 16
drag, startPoint x: 341, startPoint y: 88, endPoint x: 341, endPoint y: 84, distance: 4.5
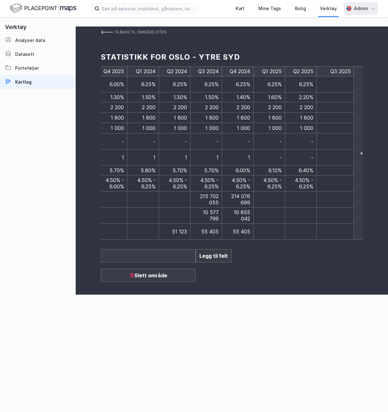
click at [341, 84] on input at bounding box center [335, 84] width 31 height 7
type input "6.25%"
click at [342, 95] on td at bounding box center [336, 97] width 38 height 10
click at [342, 95] on td at bounding box center [333, 97] width 32 height 10
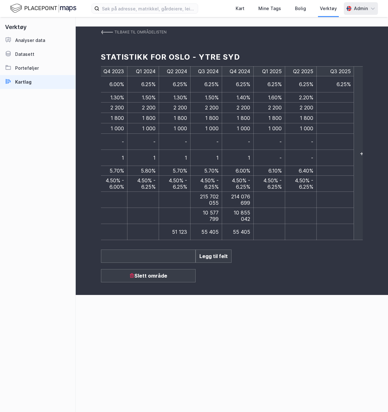
click at [329, 99] on input at bounding box center [335, 97] width 31 height 7
type input "1.60%"
click at [330, 108] on td at bounding box center [336, 108] width 38 height 10
click at [330, 108] on td at bounding box center [333, 107] width 32 height 10
click at [334, 105] on input at bounding box center [335, 107] width 31 height 7
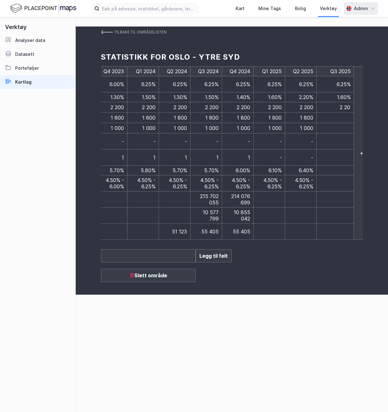
type input "2 200"
click at [346, 115] on td at bounding box center [336, 118] width 38 height 10
click at [346, 115] on td at bounding box center [333, 118] width 32 height 10
type input "1 800"
click at [345, 125] on td at bounding box center [336, 128] width 38 height 10
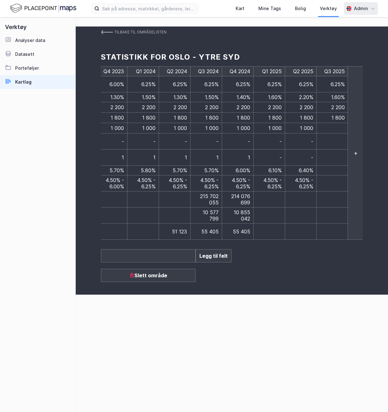
click at [345, 125] on td at bounding box center [333, 128] width 32 height 10
type input "1 000"
click at [347, 142] on div "Q1 2012 Q2 2012 Q3 2012 Q4 2012 Q1 2013 Q2 2013 Q3 2013 Q4 2013 Q1 2014 Q2 2014…" at bounding box center [232, 153] width 262 height 174
click at [348, 142] on div "+" at bounding box center [356, 153] width 16 height 174
drag, startPoint x: 347, startPoint y: 142, endPoint x: 334, endPoint y: 141, distance: 12.9
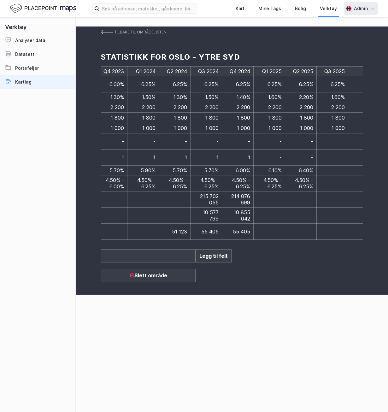
click at [334, 141] on td at bounding box center [333, 141] width 32 height 16
click at [244, 268] on div "Tilbake til områdelisten Statistikk for [GEOGRAPHIC_DATA] - Ytre syd Q1 2012 Q2…" at bounding box center [232, 161] width 312 height 268
click at [331, 152] on td at bounding box center [333, 158] width 32 height 16
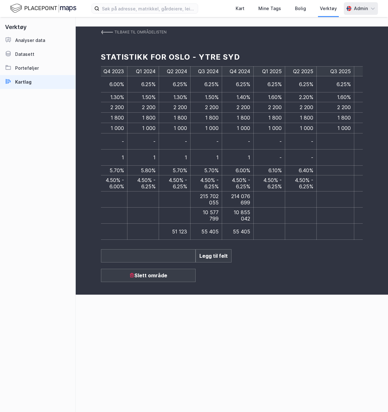
type input "1"
click at [335, 139] on td at bounding box center [336, 141] width 38 height 16
click at [335, 139] on td at bounding box center [333, 141] width 32 height 16
type input "-"
click at [315, 256] on div "Tilbake til områdelisten Statistikk for [GEOGRAPHIC_DATA] - Ytre syd Q1 2012 Q2…" at bounding box center [232, 161] width 312 height 268
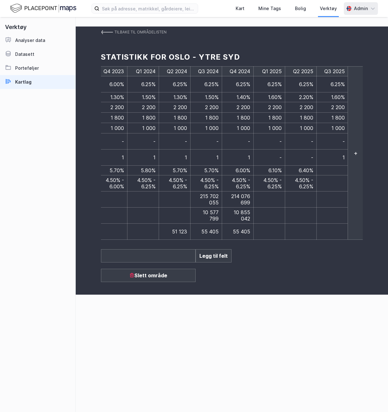
click at [301, 177] on span "4.50% - 6.25%" at bounding box center [304, 183] width 18 height 13
drag, startPoint x: 295, startPoint y: 172, endPoint x: 313, endPoint y: 180, distance: 19.5
click at [313, 180] on td "4.50% - 6.25%" at bounding box center [301, 183] width 32 height 16
copy span "4.50% - 6.25%"
click at [328, 175] on td at bounding box center [333, 183] width 32 height 16
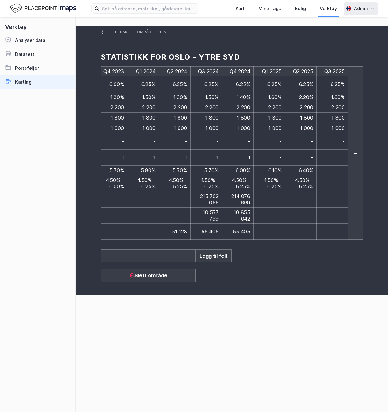
click at [328, 175] on td at bounding box center [333, 183] width 32 height 16
type input "4.50% - 6.25%"
click at [334, 180] on input "4.50% - 6.25%" at bounding box center [335, 183] width 31 height 7
click at [338, 166] on td at bounding box center [333, 171] width 32 height 10
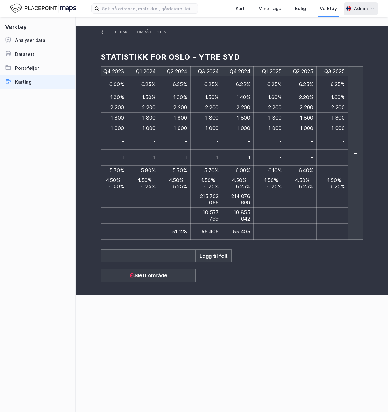
click at [338, 166] on td at bounding box center [333, 171] width 32 height 10
type input "6.40%"
click at [105, 27] on link "Tilbake til områdelisten" at bounding box center [134, 32] width 66 height 11
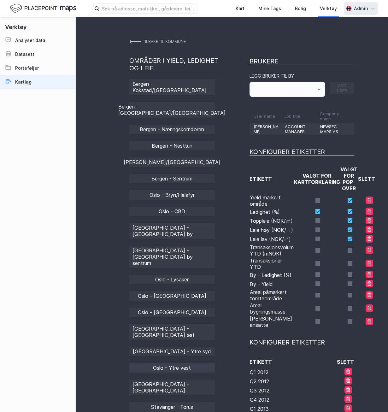
click at [189, 363] on div "Oslo - Ytre vest" at bounding box center [172, 367] width 86 height 9
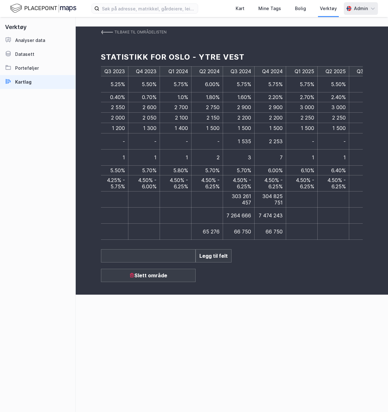
scroll to position [0, 1544]
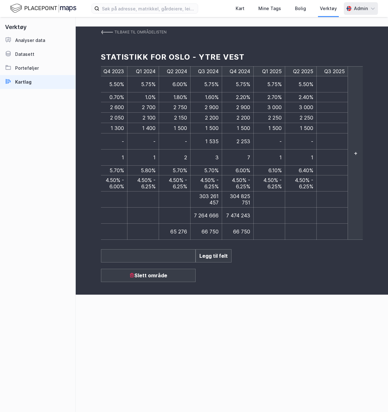
click at [327, 81] on td at bounding box center [333, 84] width 32 height 16
click at [103, 32] on img at bounding box center [107, 32] width 12 height 5
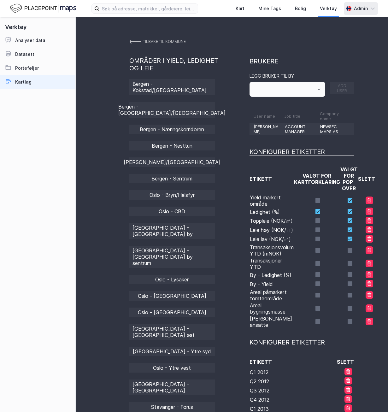
click at [193, 233] on div "[GEOGRAPHIC_DATA] - [GEOGRAPHIC_DATA]/[GEOGRAPHIC_DATA] [GEOGRAPHIC_DATA] - [GE…" at bounding box center [175, 320] width 92 height 483
click at [189, 246] on div "[GEOGRAPHIC_DATA] - [GEOGRAPHIC_DATA] by sentrum" at bounding box center [172, 257] width 86 height 22
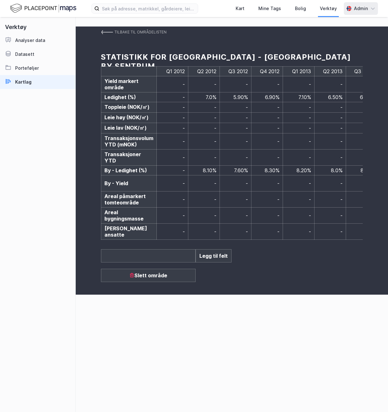
click at [102, 35] on link "Tilbake til områdelisten" at bounding box center [134, 32] width 66 height 11
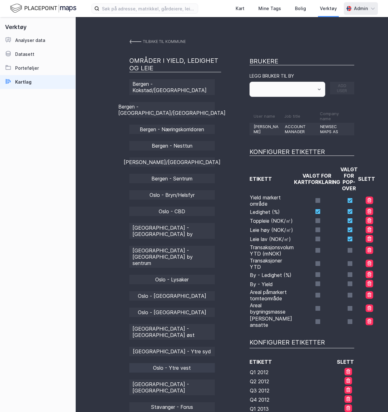
click at [200, 363] on div "Oslo - Ytre vest" at bounding box center [172, 367] width 86 height 9
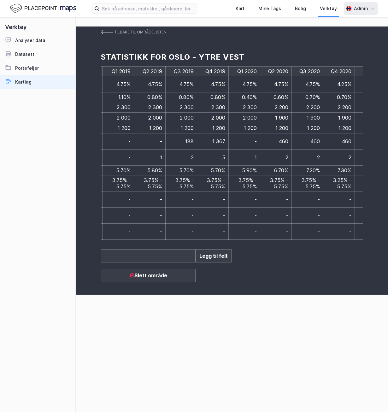
scroll to position [0, 1544]
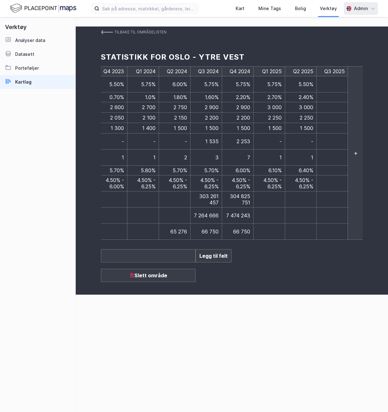
click at [332, 83] on td at bounding box center [333, 84] width 32 height 16
type input "5.25%"
click at [306, 96] on span "2.40%" at bounding box center [306, 97] width 15 height 6
click at [305, 98] on span "2.40%" at bounding box center [306, 97] width 15 height 6
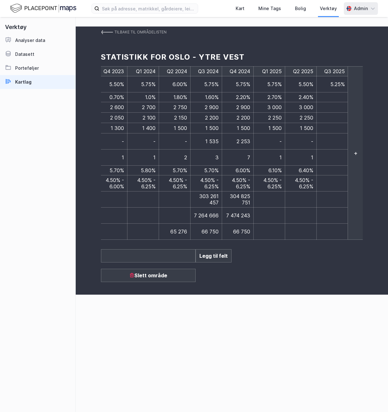
click at [304, 98] on span "2.40%" at bounding box center [306, 97] width 15 height 6
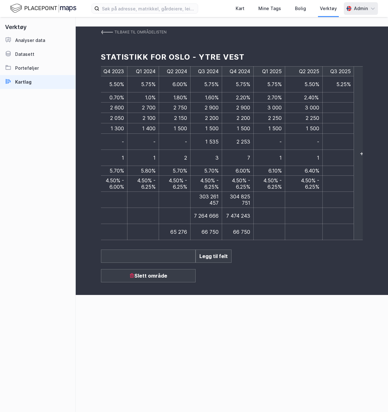
click at [311, 98] on input "2.40%" at bounding box center [303, 97] width 31 height 7
type input "2.20%"
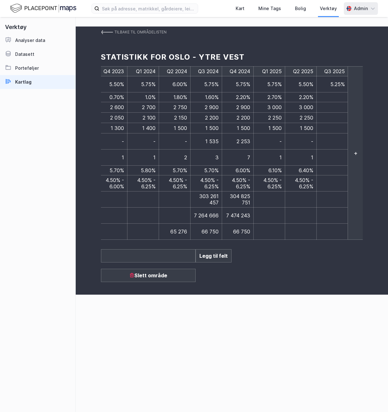
click at [341, 95] on td at bounding box center [333, 97] width 32 height 10
type input "2.10%"
click at [343, 107] on td at bounding box center [336, 108] width 38 height 10
click at [343, 107] on td at bounding box center [333, 107] width 32 height 10
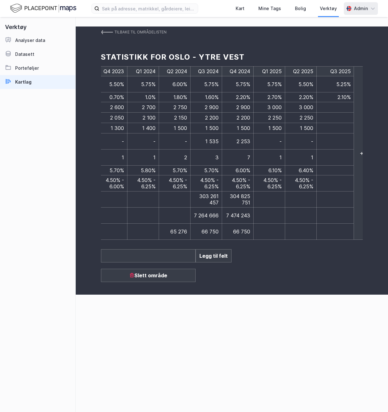
click at [336, 107] on input at bounding box center [335, 107] width 31 height 7
type input "3 000"
click at [338, 118] on td at bounding box center [336, 118] width 38 height 10
click at [338, 118] on td at bounding box center [333, 118] width 32 height 10
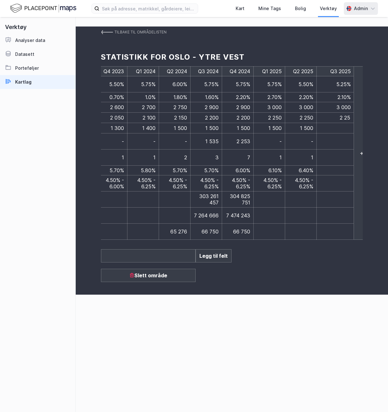
type input "2 250"
click at [340, 128] on td at bounding box center [336, 128] width 38 height 10
click at [340, 128] on td at bounding box center [333, 128] width 32 height 10
type input "1 500"
click at [340, 140] on td at bounding box center [336, 141] width 38 height 16
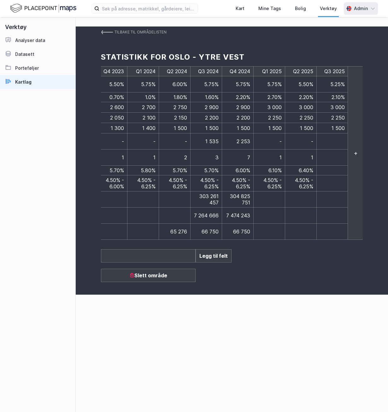
click at [340, 140] on td at bounding box center [333, 141] width 32 height 16
click at [256, 270] on div "Tilbake til områdelisten Statistikk for [GEOGRAPHIC_DATA] - Ytre vest Q1 2012 Q…" at bounding box center [232, 161] width 312 height 268
click at [257, 260] on div "Tilbake til områdelisten Statistikk for [GEOGRAPHIC_DATA] - Ytre vest Q1 2012 Q…" at bounding box center [232, 161] width 312 height 268
click at [333, 153] on td at bounding box center [333, 158] width 32 height 16
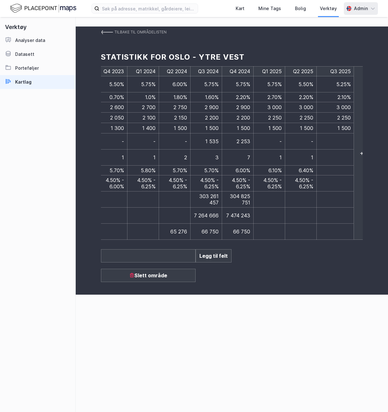
type input "1"
click at [339, 139] on td at bounding box center [336, 141] width 38 height 16
click at [339, 138] on td at bounding box center [333, 141] width 32 height 16
type input "-"
click at [329, 166] on td at bounding box center [333, 171] width 32 height 10
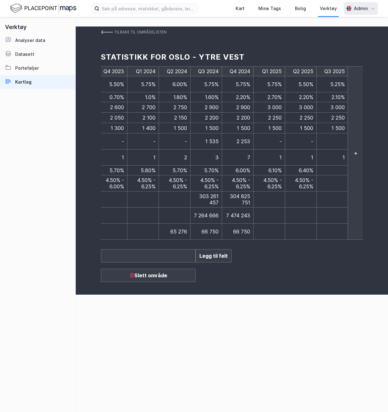
click at [329, 166] on td at bounding box center [333, 171] width 32 height 10
drag, startPoint x: 297, startPoint y: 162, endPoint x: 312, endPoint y: 161, distance: 14.5
click at [312, 166] on td "6.40%" at bounding box center [301, 171] width 32 height 10
click at [325, 166] on td at bounding box center [333, 171] width 32 height 10
drag, startPoint x: 314, startPoint y: 163, endPoint x: 297, endPoint y: 163, distance: 16.7
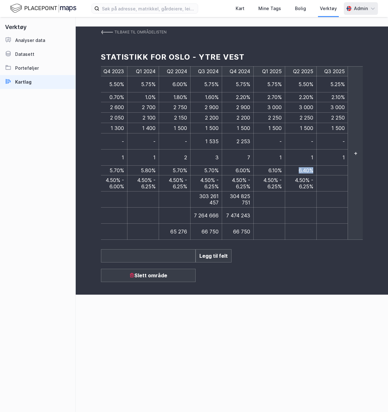
click at [297, 166] on td "6.40%" at bounding box center [301, 171] width 32 height 10
copy span "6.40%"
click at [325, 166] on td at bounding box center [333, 171] width 32 height 10
click at [326, 166] on td at bounding box center [333, 171] width 32 height 10
type input "6.40%"
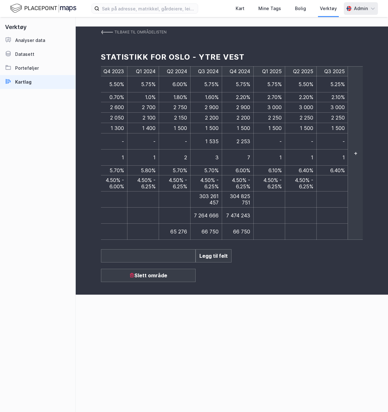
click at [309, 178] on span "4.50% - 6.25%" at bounding box center [304, 183] width 18 height 13
drag, startPoint x: 294, startPoint y: 171, endPoint x: 323, endPoint y: 180, distance: 30.5
copy span "4.50% - 6.25%"
click at [328, 175] on td at bounding box center [333, 183] width 32 height 16
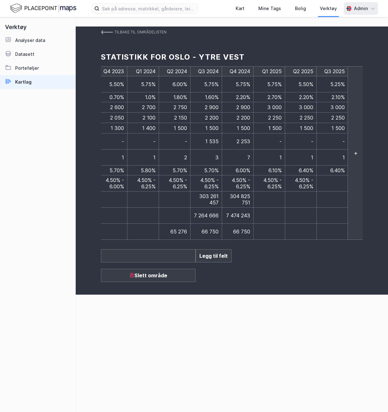
click at [328, 175] on td at bounding box center [333, 183] width 32 height 16
type input "4.50% - 6.25%"
click at [109, 32] on img at bounding box center [107, 32] width 12 height 5
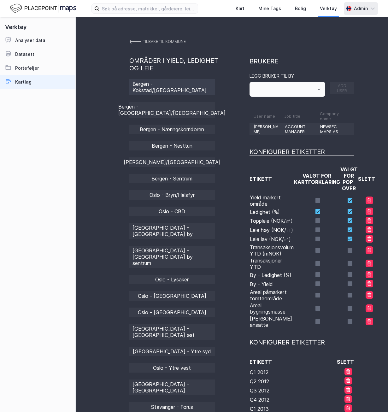
click at [196, 82] on div "Bergen - Kokstad/[GEOGRAPHIC_DATA]" at bounding box center [172, 87] width 86 height 16
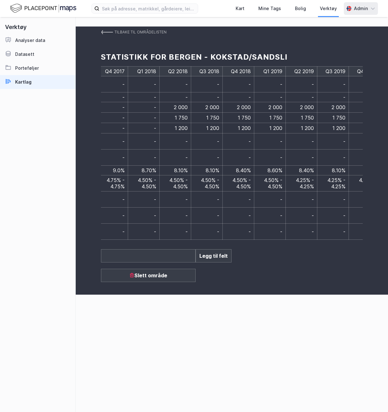
scroll to position [0, 1544]
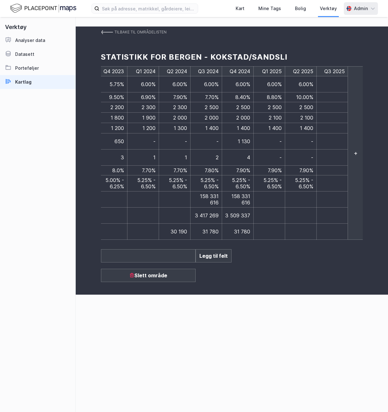
click at [339, 83] on td at bounding box center [333, 84] width 32 height 16
type input "6.00%"
click at [338, 94] on td at bounding box center [336, 97] width 38 height 10
click at [338, 94] on td at bounding box center [333, 97] width 32 height 10
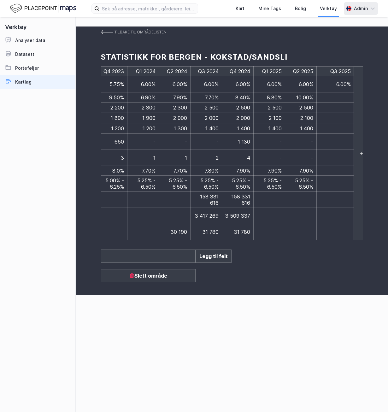
click at [332, 96] on input at bounding box center [335, 97] width 31 height 7
type input "9.20%"
click at [336, 107] on td at bounding box center [333, 107] width 32 height 10
click at [336, 107] on input at bounding box center [335, 107] width 31 height 7
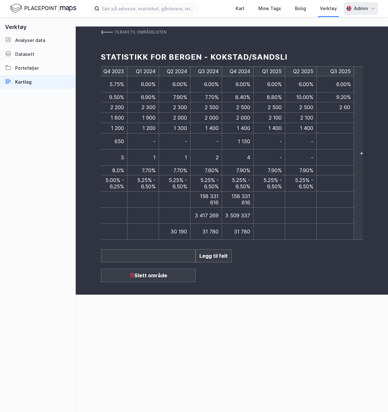
type input "2 600"
click at [337, 115] on td at bounding box center [333, 118] width 32 height 10
type input "2 100"
click at [335, 125] on td at bounding box center [333, 128] width 32 height 10
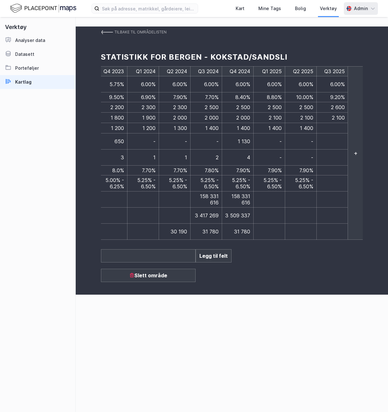
click at [335, 125] on td at bounding box center [333, 128] width 32 height 10
type input "1 400"
click at [339, 138] on td at bounding box center [333, 141] width 32 height 16
click at [217, 315] on div "Tilbake til områdelisten Statistikk for Bergen - Kokstad/Sandsli Q1 2012 Q2 201…" at bounding box center [232, 214] width 312 height 395
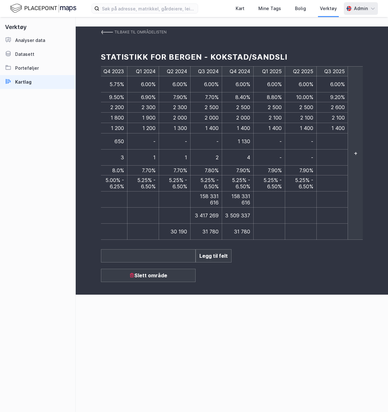
click at [172, 329] on div "Tilbake til områdelisten Statistikk for Bergen - Kokstad/Sandsli Q1 2012 Q2 201…" at bounding box center [232, 214] width 312 height 395
click at [330, 166] on td at bounding box center [333, 171] width 32 height 10
click at [337, 167] on input at bounding box center [335, 170] width 31 height 7
type input "7.00%"
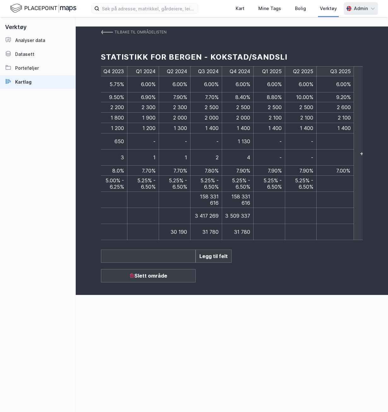
click at [304, 177] on span "5.25% - 6.50%" at bounding box center [304, 183] width 18 height 13
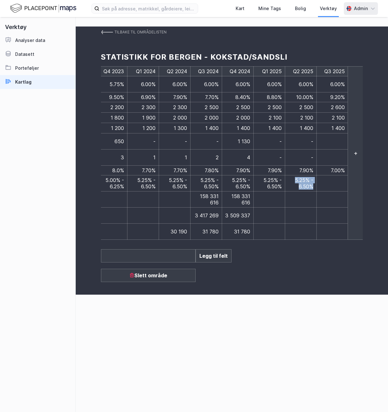
drag, startPoint x: 295, startPoint y: 171, endPoint x: 314, endPoint y: 181, distance: 21.2
click at [314, 181] on td "5.25% - 6.50%" at bounding box center [301, 183] width 32 height 16
copy span "5.25% - 6.50%"
click at [339, 175] on td at bounding box center [333, 183] width 32 height 16
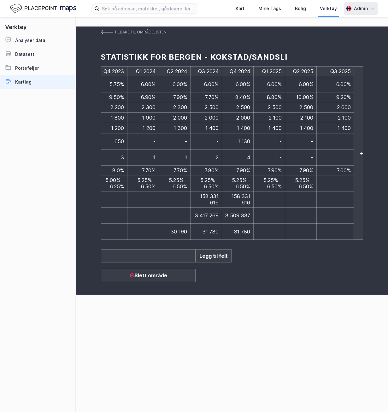
type input "5.25% - 6.50%"
click at [336, 180] on input "5.25% - 6.50%" at bounding box center [335, 183] width 31 height 7
click at [108, 33] on img at bounding box center [107, 32] width 12 height 5
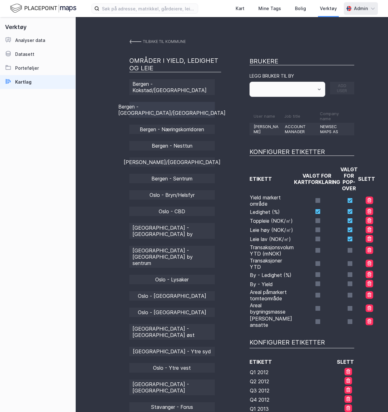
click at [185, 103] on div "Bergen - [GEOGRAPHIC_DATA]/[GEOGRAPHIC_DATA]" at bounding box center [172, 110] width 86 height 16
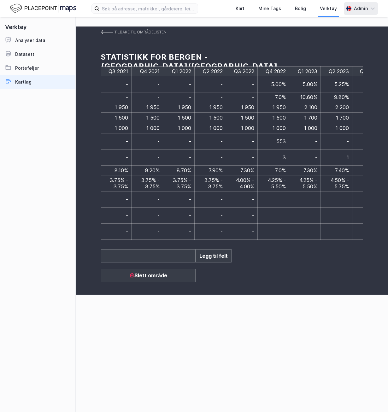
scroll to position [0, 1544]
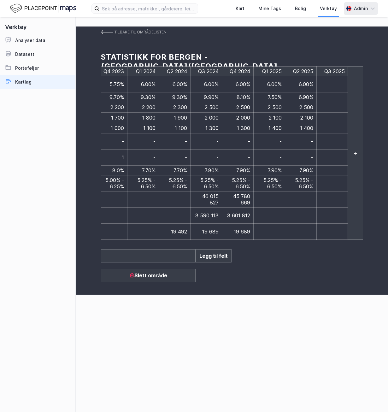
click at [322, 98] on td at bounding box center [333, 97] width 32 height 10
type input "5"
type input "8.50%"
click at [330, 108] on td at bounding box center [336, 108] width 38 height 10
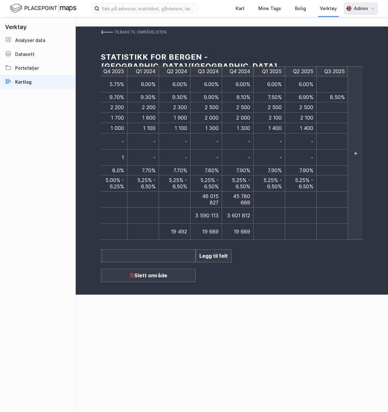
click at [330, 108] on td at bounding box center [333, 107] width 32 height 10
click at [338, 107] on input at bounding box center [335, 107] width 31 height 7
type input "5"
type input "2 500"
click at [337, 118] on td at bounding box center [333, 118] width 32 height 10
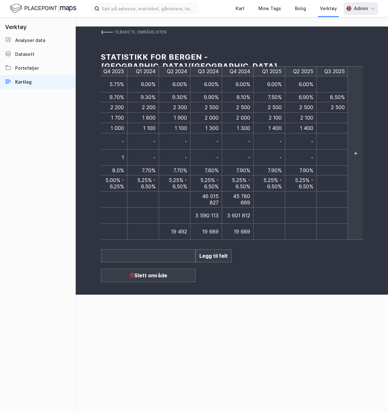
click at [337, 118] on td at bounding box center [333, 118] width 32 height 10
type input "2 100"
click at [348, 129] on div "Q1 2012 Q2 2012 Q3 2012 Q4 2012 Q1 2013 Q2 2013 Q3 2013 Q4 2013 Q1 2014 Q2 2014…" at bounding box center [232, 153] width 262 height 174
click at [348, 129] on div "+" at bounding box center [356, 153] width 16 height 174
drag, startPoint x: 348, startPoint y: 129, endPoint x: 341, endPoint y: 125, distance: 8.2
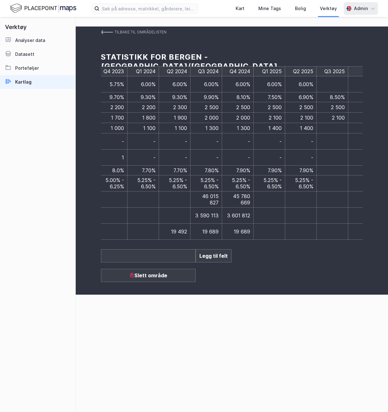
click at [341, 125] on td at bounding box center [333, 128] width 32 height 10
type input "1 400"
click at [344, 134] on td at bounding box center [336, 141] width 38 height 16
click at [339, 137] on td at bounding box center [333, 141] width 32 height 16
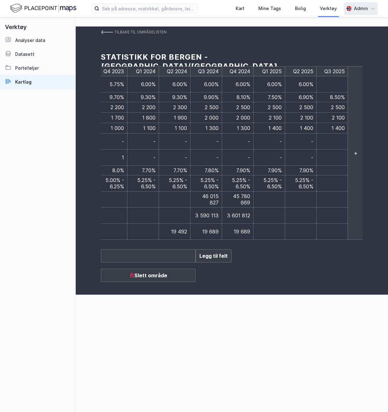
click at [339, 137] on td at bounding box center [333, 141] width 32 height 16
drag, startPoint x: 245, startPoint y: 309, endPoint x: 247, endPoint y: 306, distance: 3.8
click at [245, 309] on div "Tilbake til områdelisten Statistikk for [GEOGRAPHIC_DATA] - [GEOGRAPHIC_DATA]/F…" at bounding box center [232, 214] width 312 height 395
click at [342, 142] on td at bounding box center [333, 141] width 32 height 16
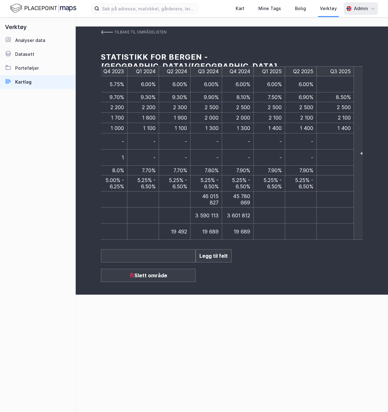
type input "-"
click at [340, 150] on td at bounding box center [336, 158] width 38 height 16
click at [340, 150] on td at bounding box center [333, 158] width 32 height 16
type input "-"
click at [329, 166] on td at bounding box center [336, 171] width 38 height 10
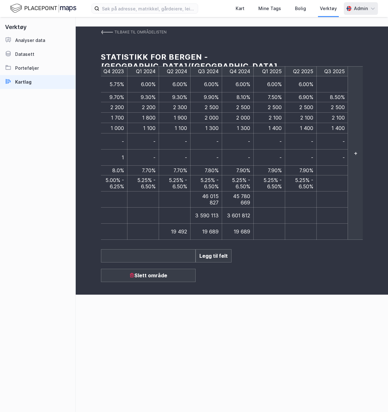
click at [329, 166] on td at bounding box center [333, 171] width 32 height 10
type input "7.00%"
click at [341, 179] on td at bounding box center [333, 183] width 32 height 16
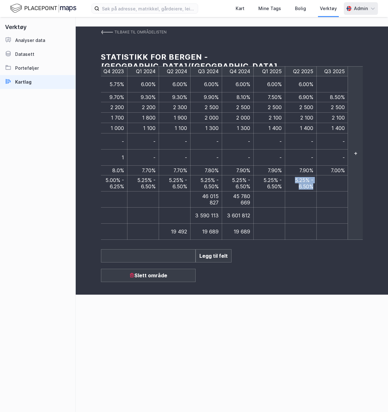
drag, startPoint x: 294, startPoint y: 172, endPoint x: 311, endPoint y: 180, distance: 18.2
click at [311, 180] on span "5.25% - 6.50%" at bounding box center [304, 183] width 18 height 13
click at [340, 175] on td at bounding box center [333, 183] width 32 height 16
type input "5.25% - 6.50%"
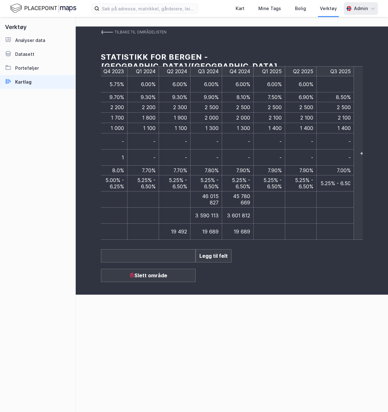
scroll to position [0, 4]
click at [336, 180] on input "5.25% - 6.50%" at bounding box center [335, 183] width 31 height 7
click at [107, 32] on img at bounding box center [107, 32] width 12 height 5
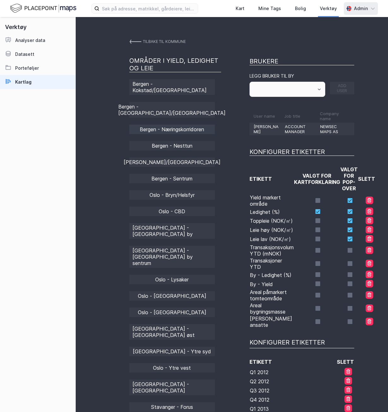
click at [189, 125] on div "Bergen - Næringskorridoren" at bounding box center [172, 129] width 86 height 9
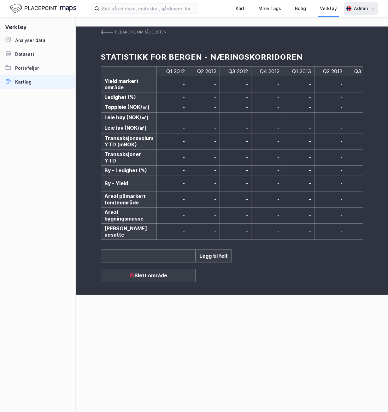
scroll to position [0, 1544]
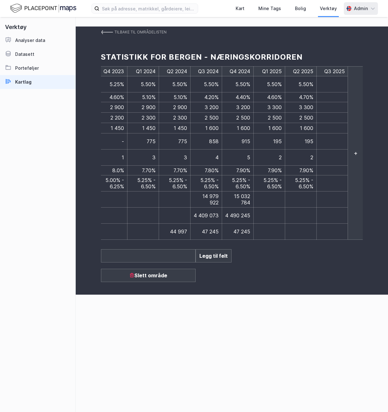
click at [326, 86] on td at bounding box center [333, 84] width 32 height 16
click at [121, 318] on div "Tilbake til områdelisten Statistikk for Bergen - Næringskorridoren Q1 2012 Q2 2…" at bounding box center [232, 214] width 312 height 395
click at [337, 96] on td at bounding box center [333, 97] width 32 height 10
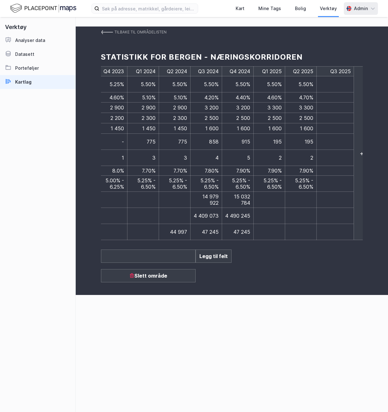
click at [108, 31] on img at bounding box center [107, 32] width 12 height 5
